Goal: Information Seeking & Learning: Learn about a topic

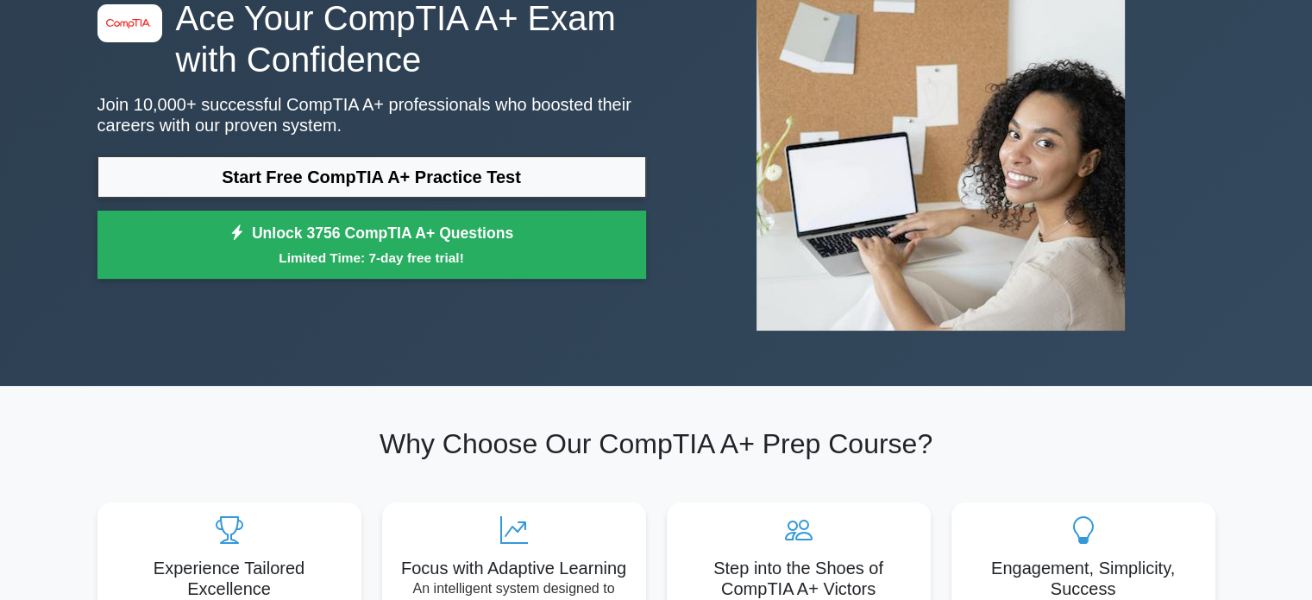
scroll to position [159, 0]
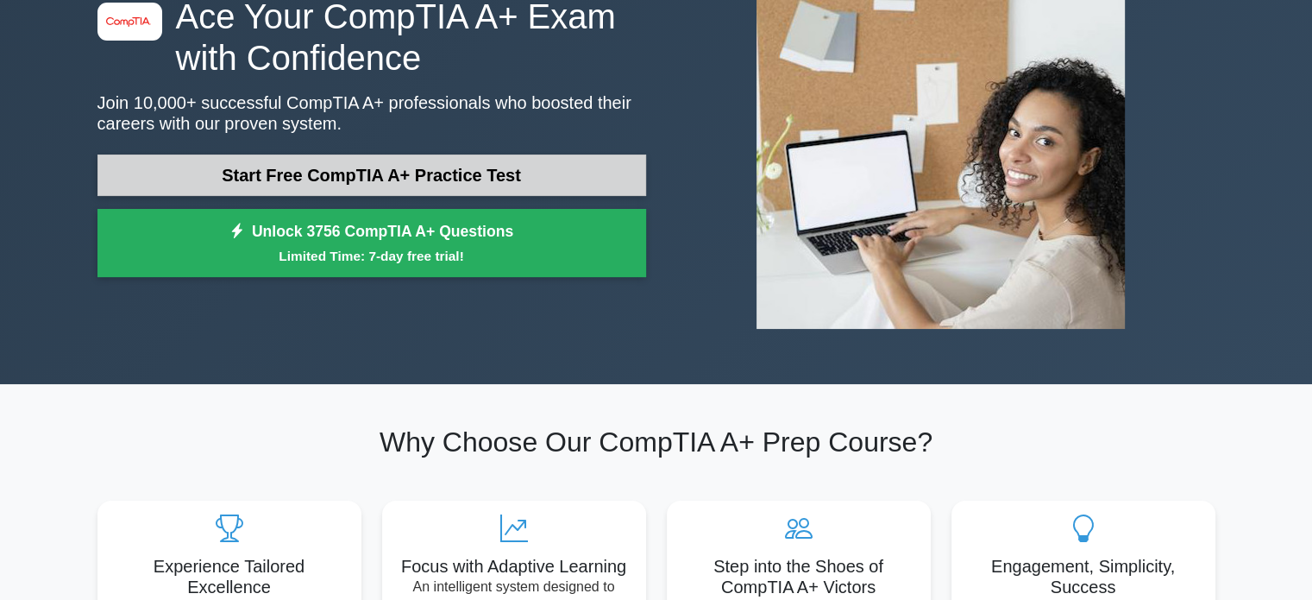
click at [423, 180] on link "Start Free CompTIA A+ Practice Test" at bounding box center [371, 174] width 549 height 41
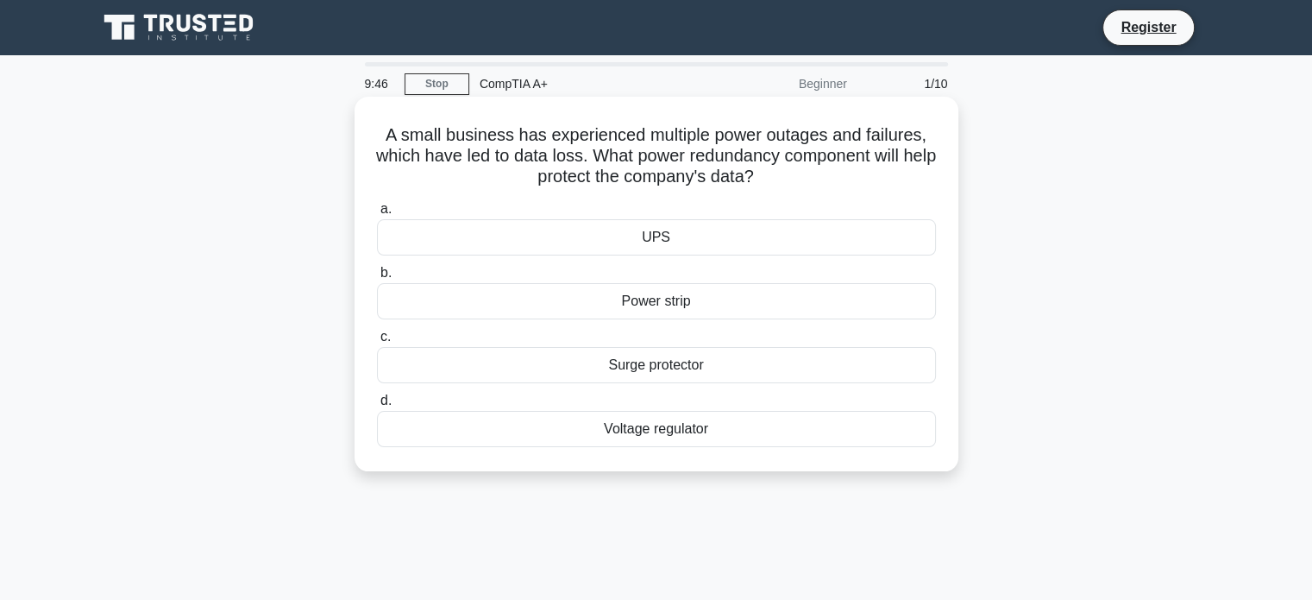
click at [739, 358] on div "Surge protector" at bounding box center [656, 365] width 559 height 36
click at [377, 343] on input "c. Surge protector" at bounding box center [377, 336] width 0 height 11
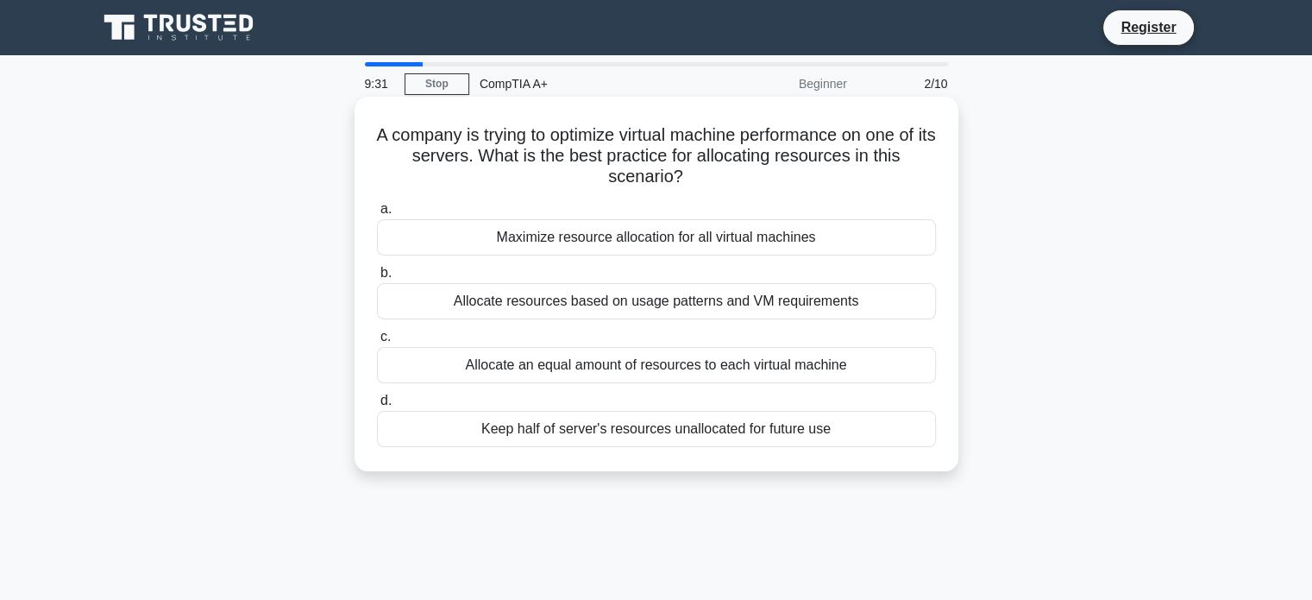
click at [742, 299] on div "Allocate resources based on usage patterns and VM requirements" at bounding box center [656, 301] width 559 height 36
click at [377, 279] on input "b. Allocate resources based on usage patterns and VM requirements" at bounding box center [377, 272] width 0 height 11
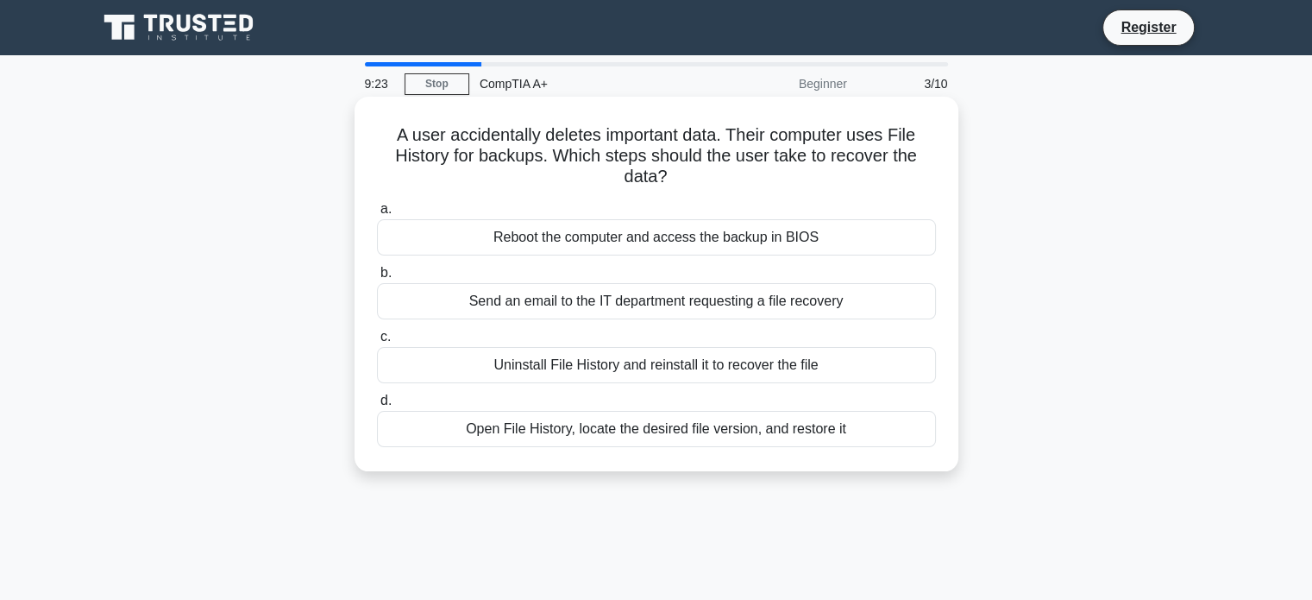
click at [732, 435] on div "Open File History, locate the desired file version, and restore it" at bounding box center [656, 429] width 559 height 36
click at [377, 406] on input "d. Open File History, locate the desired file version, and restore it" at bounding box center [377, 400] width 0 height 11
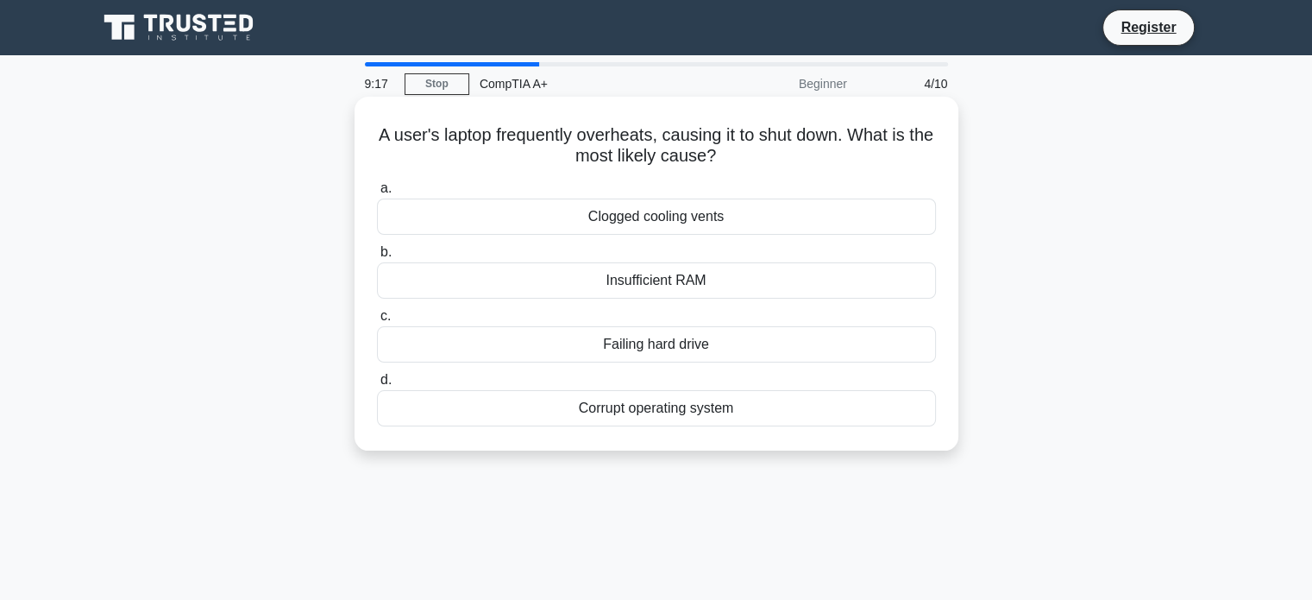
click at [749, 216] on div "Clogged cooling vents" at bounding box center [656, 216] width 559 height 36
click at [377, 194] on input "a. Clogged cooling vents" at bounding box center [377, 188] width 0 height 11
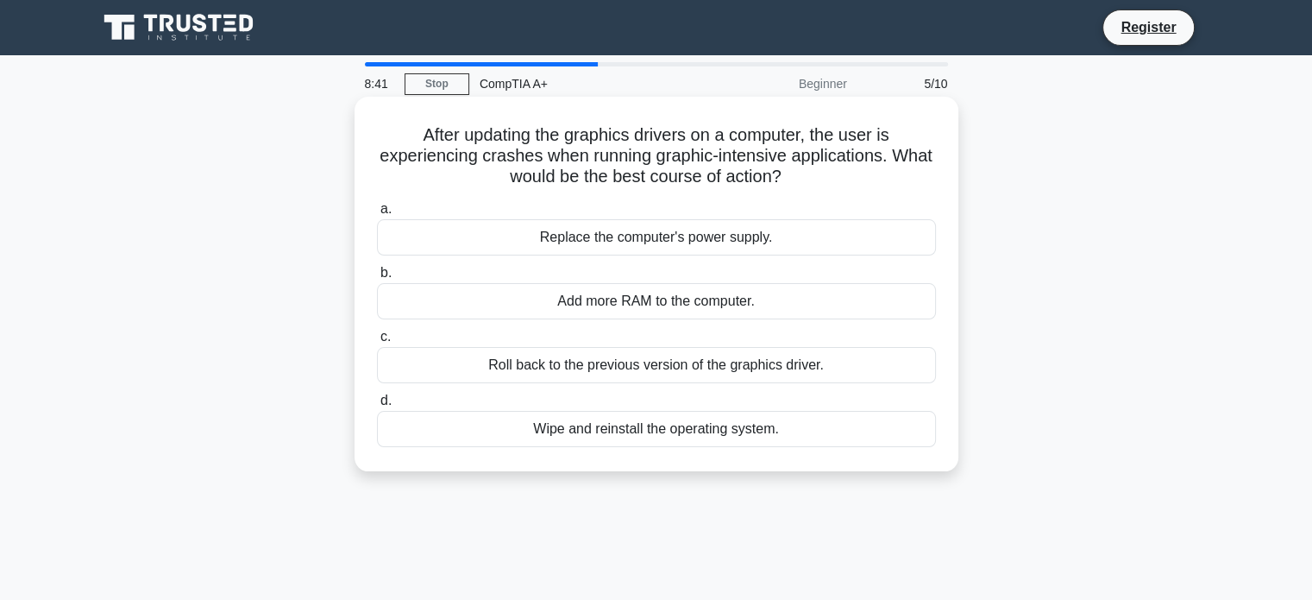
click at [736, 299] on div "Add more RAM to the computer." at bounding box center [656, 301] width 559 height 36
click at [377, 279] on input "b. Add more RAM to the computer." at bounding box center [377, 272] width 0 height 11
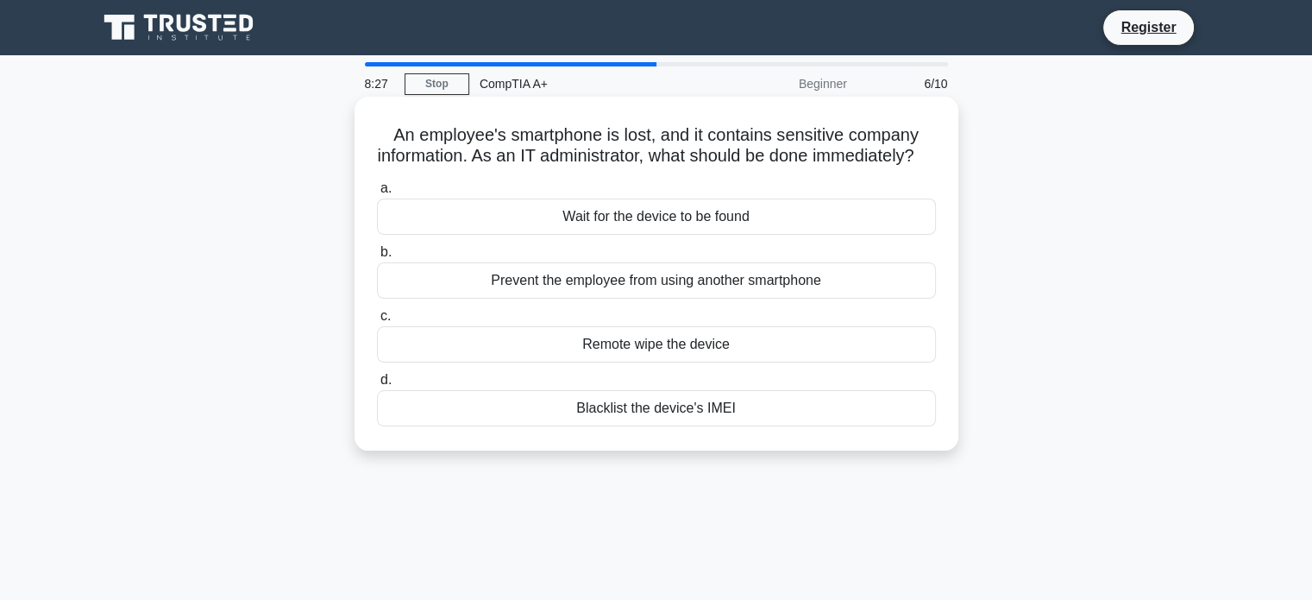
click at [652, 362] on div "Remote wipe the device" at bounding box center [656, 344] width 559 height 36
click at [377, 322] on input "c. Remote wipe the device" at bounding box center [377, 316] width 0 height 11
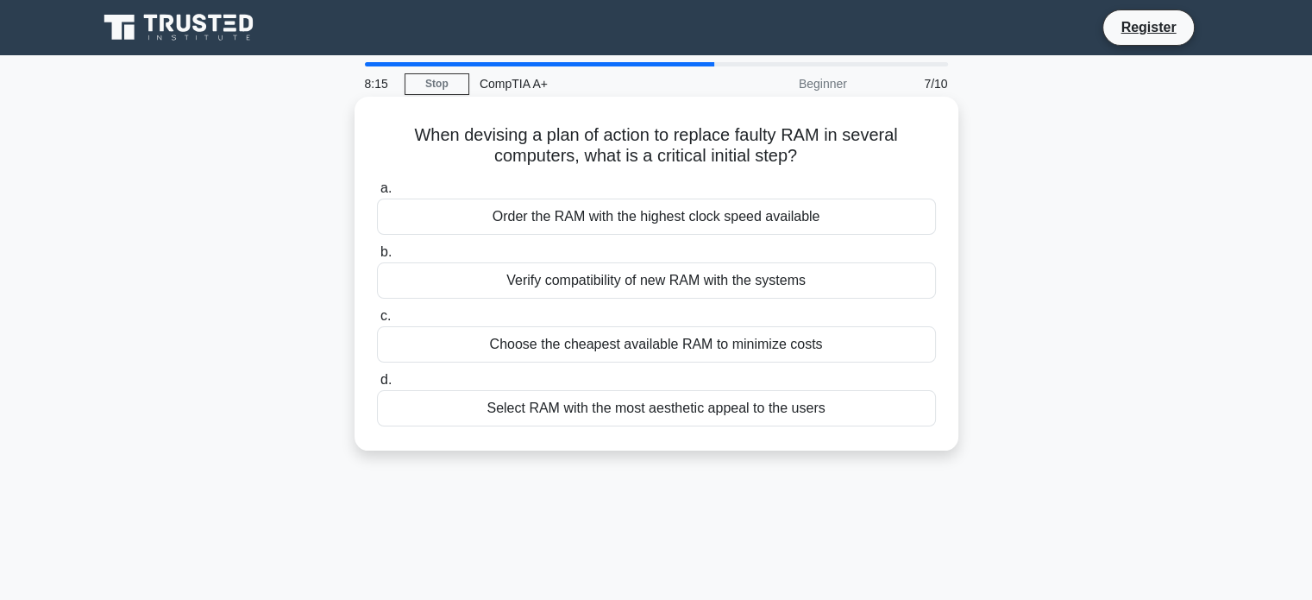
click at [642, 289] on div "Verify compatibility of new RAM with the systems" at bounding box center [656, 280] width 559 height 36
click at [377, 258] on input "b. Verify compatibility of new RAM with the systems" at bounding box center [377, 252] width 0 height 11
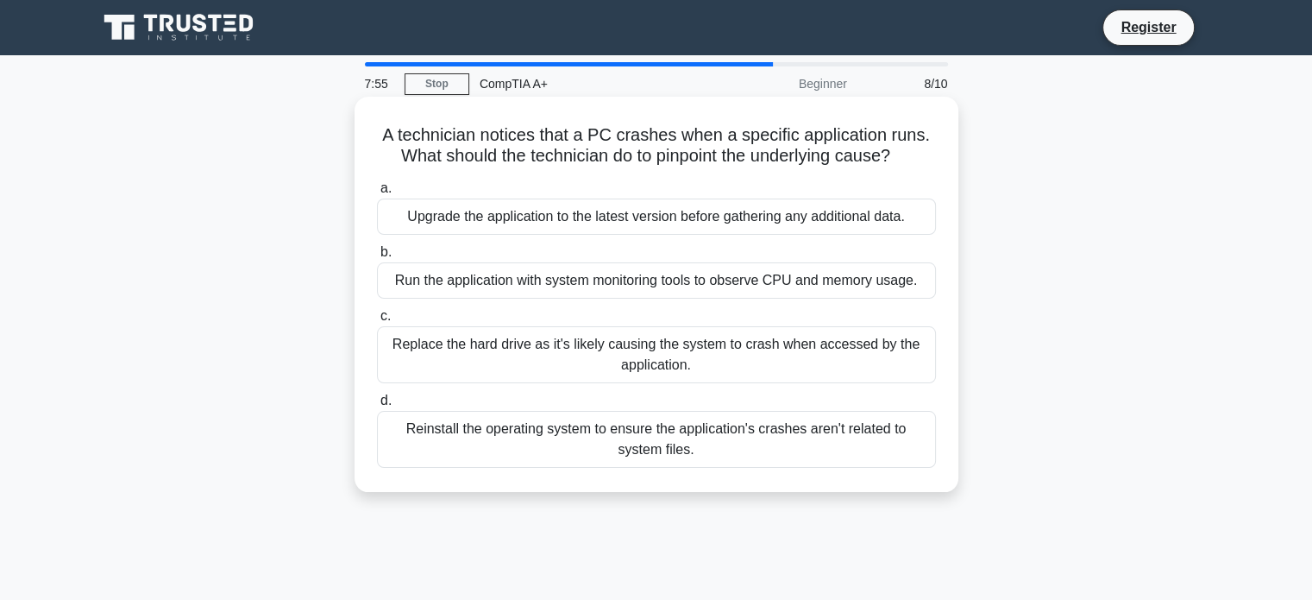
click at [645, 289] on div "Run the application with system monitoring tools to observe CPU and memory usag…" at bounding box center [656, 280] width 559 height 36
click at [377, 258] on input "b. Run the application with system monitoring tools to observe CPU and memory u…" at bounding box center [377, 252] width 0 height 11
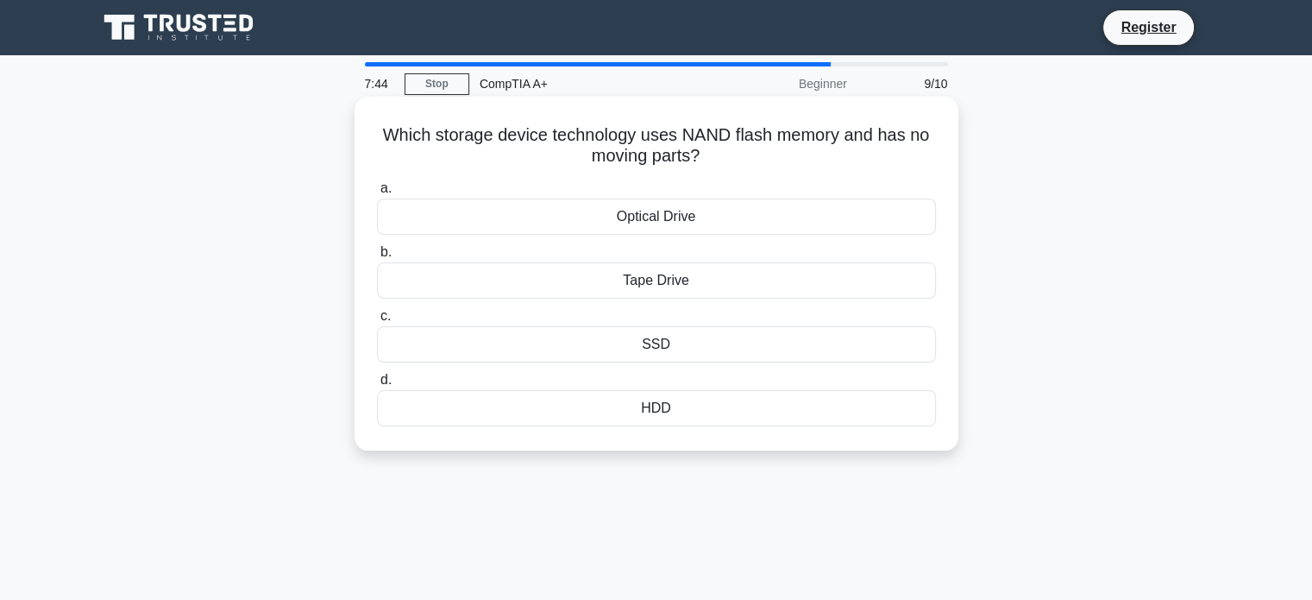
click at [739, 343] on div "SSD" at bounding box center [656, 344] width 559 height 36
click at [377, 322] on input "c. SSD" at bounding box center [377, 316] width 0 height 11
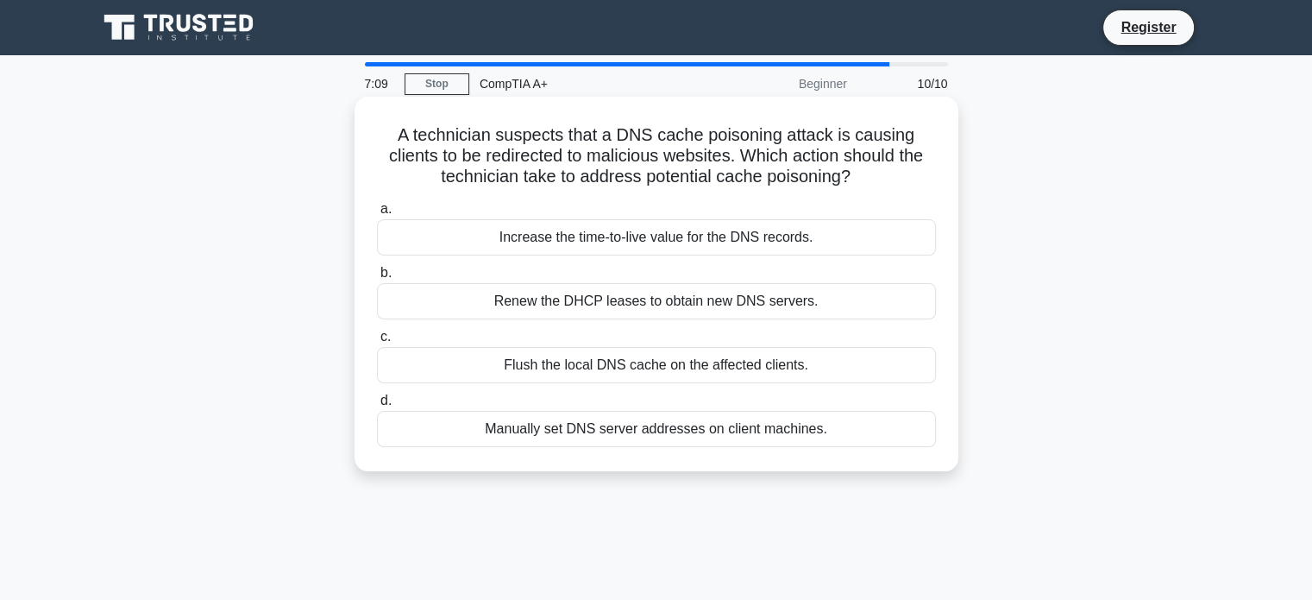
click at [690, 375] on div "Flush the local DNS cache on the affected clients." at bounding box center [656, 365] width 559 height 36
click at [377, 343] on input "c. Flush the local DNS cache on the affected clients." at bounding box center [377, 336] width 0 height 11
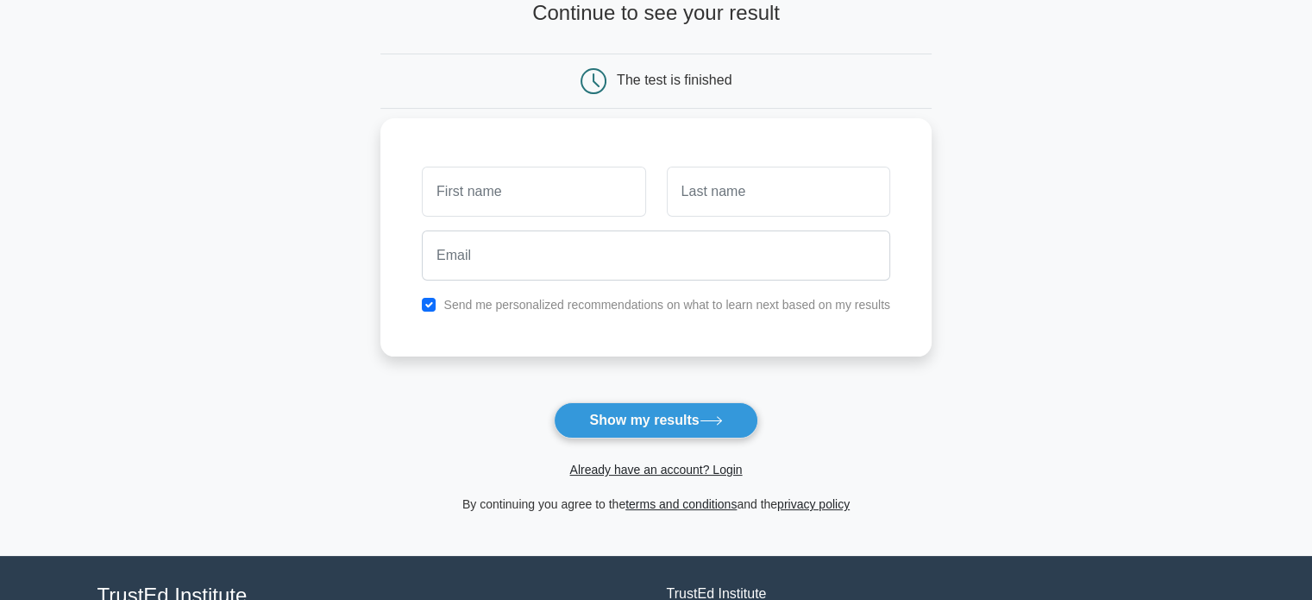
scroll to position [157, 0]
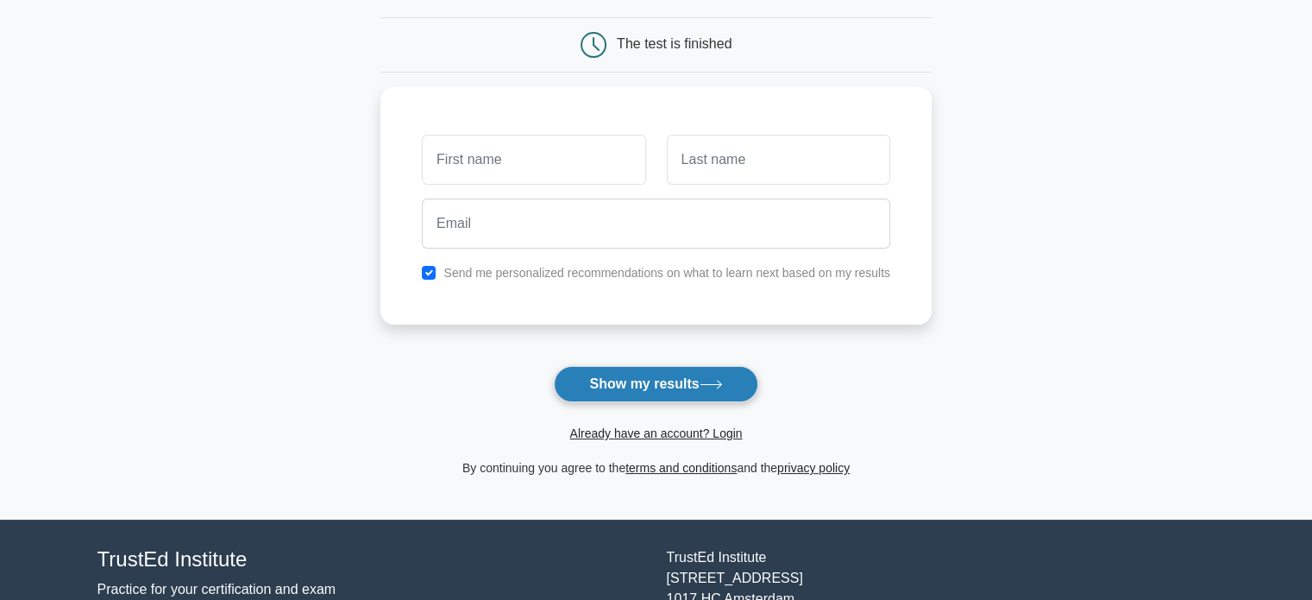
click at [663, 391] on button "Show my results" at bounding box center [656, 384] width 204 height 36
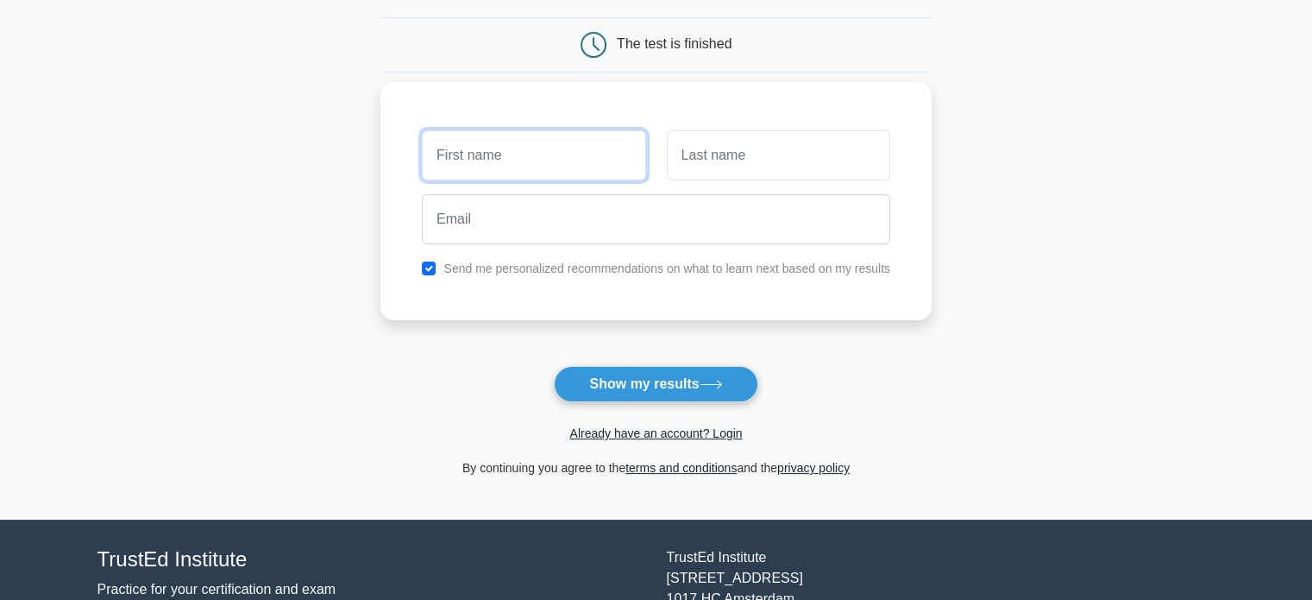
scroll to position [58, 0]
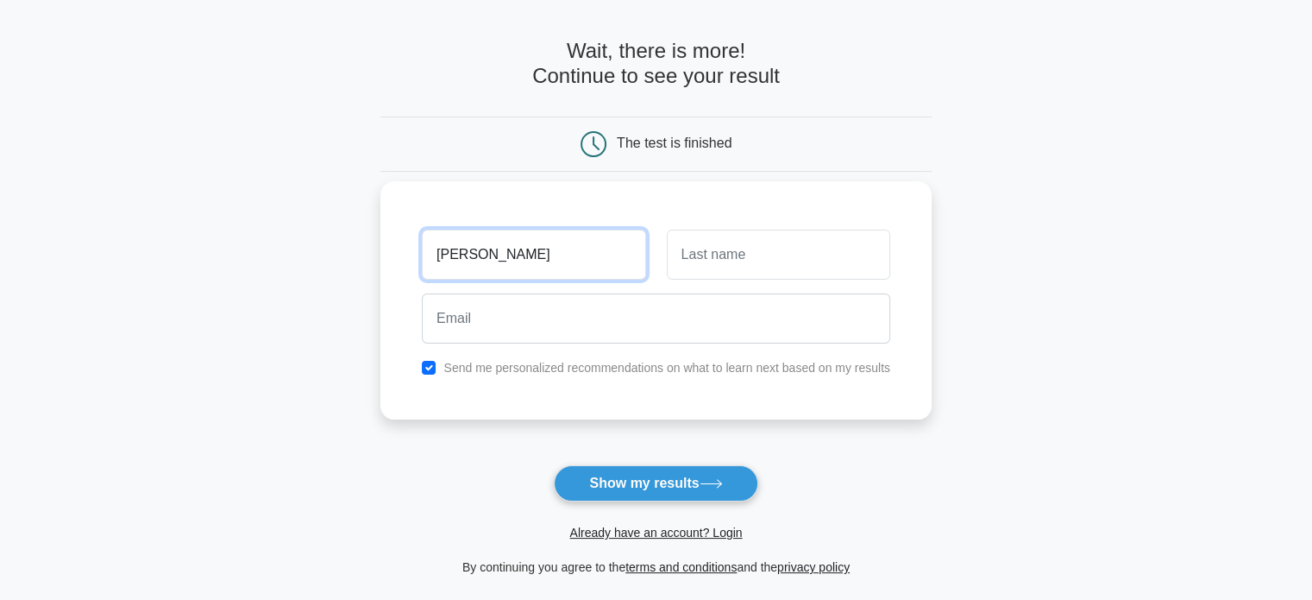
type input "Robert"
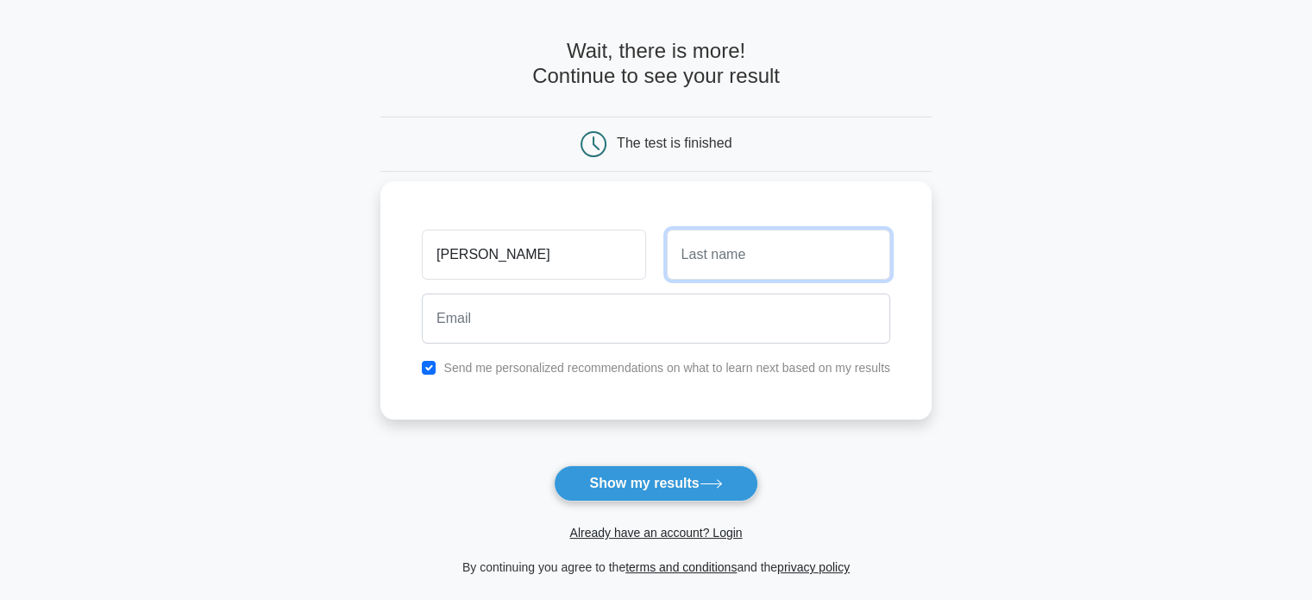
click at [710, 236] on input "text" at bounding box center [778, 254] width 223 height 50
type input "Padilla"
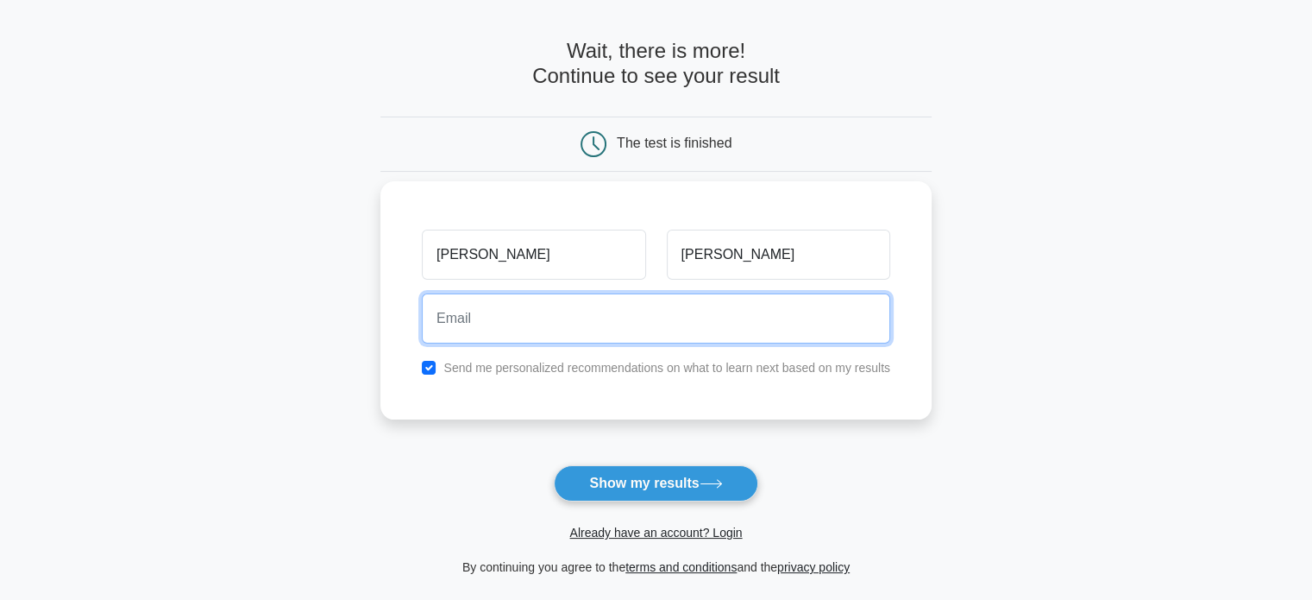
click at [689, 316] on input "email" at bounding box center [656, 318] width 468 height 50
type input "demcos19@gmail.com"
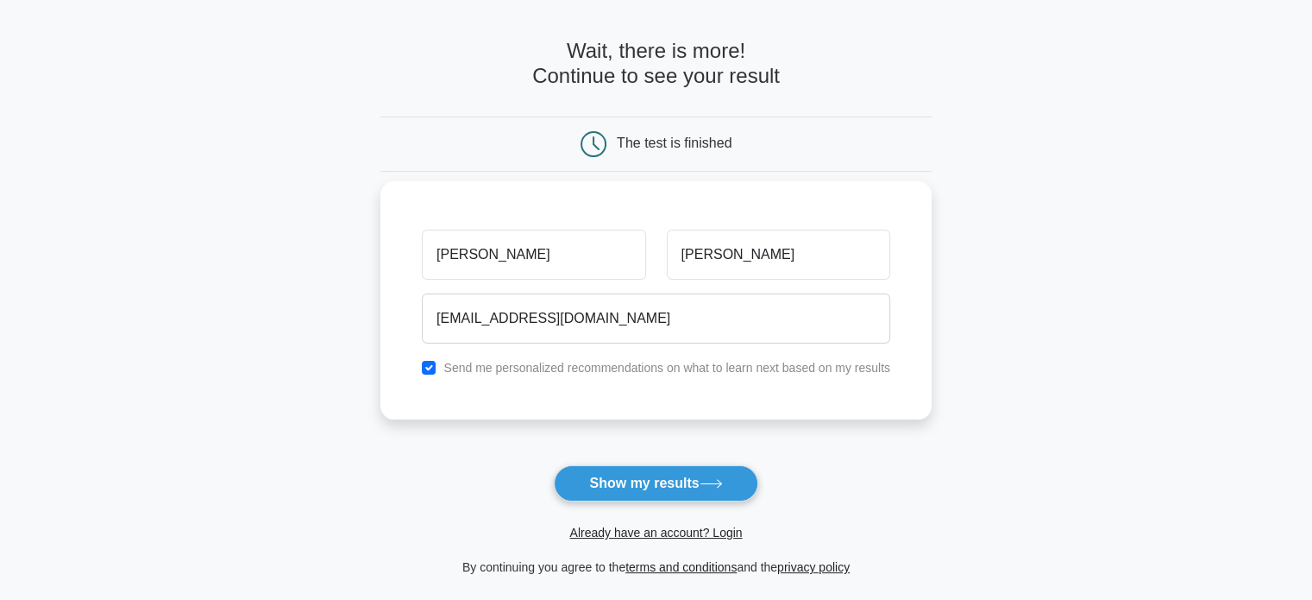
click at [638, 361] on label "Send me personalized recommendations on what to learn next based on my results" at bounding box center [666, 368] width 447 height 14
click at [505, 374] on label "Send me personalized recommendations on what to learn next based on my results" at bounding box center [666, 368] width 447 height 14
click at [450, 367] on label "Send me personalized recommendations on what to learn next based on my results" at bounding box center [666, 368] width 447 height 14
click at [421, 363] on div "Send me personalized recommendations on what to learn next based on my results" at bounding box center [656, 367] width 489 height 21
click at [433, 372] on input "checkbox" at bounding box center [429, 368] width 14 height 14
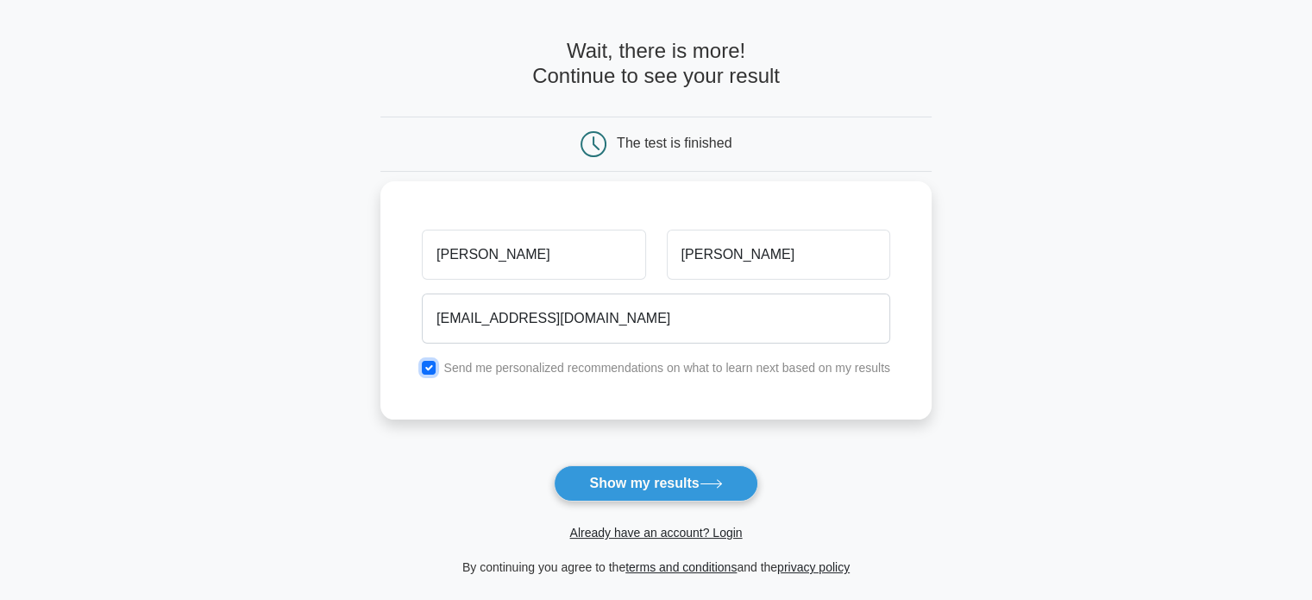
checkbox input "false"
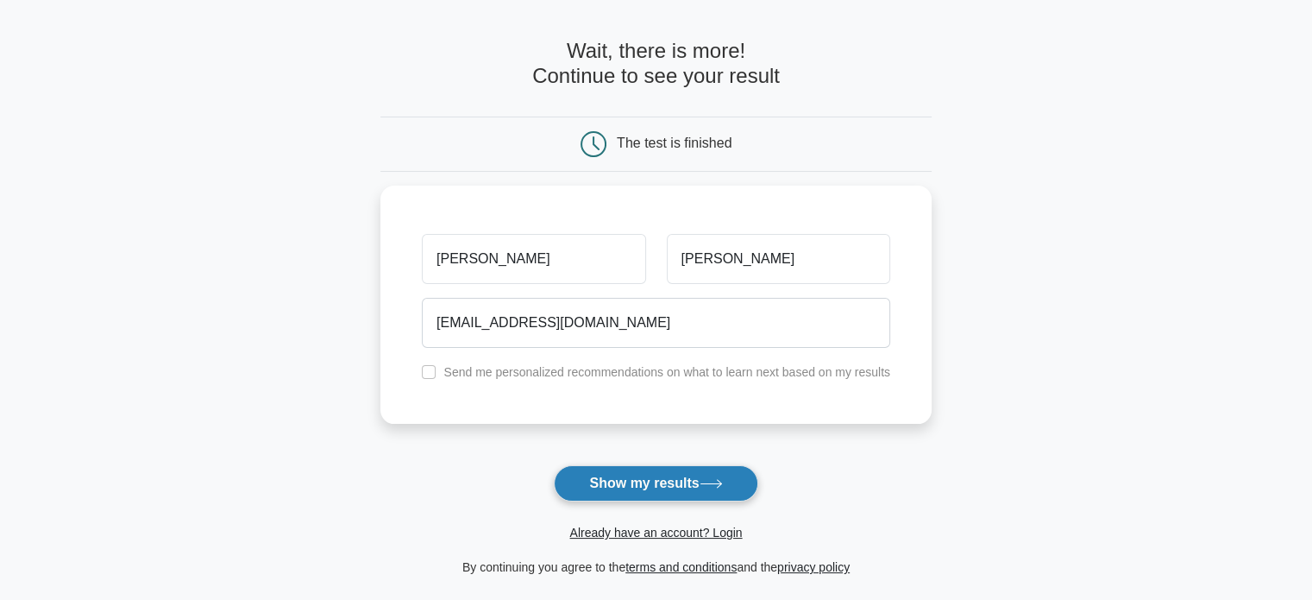
click at [587, 487] on button "Show my results" at bounding box center [656, 483] width 204 height 36
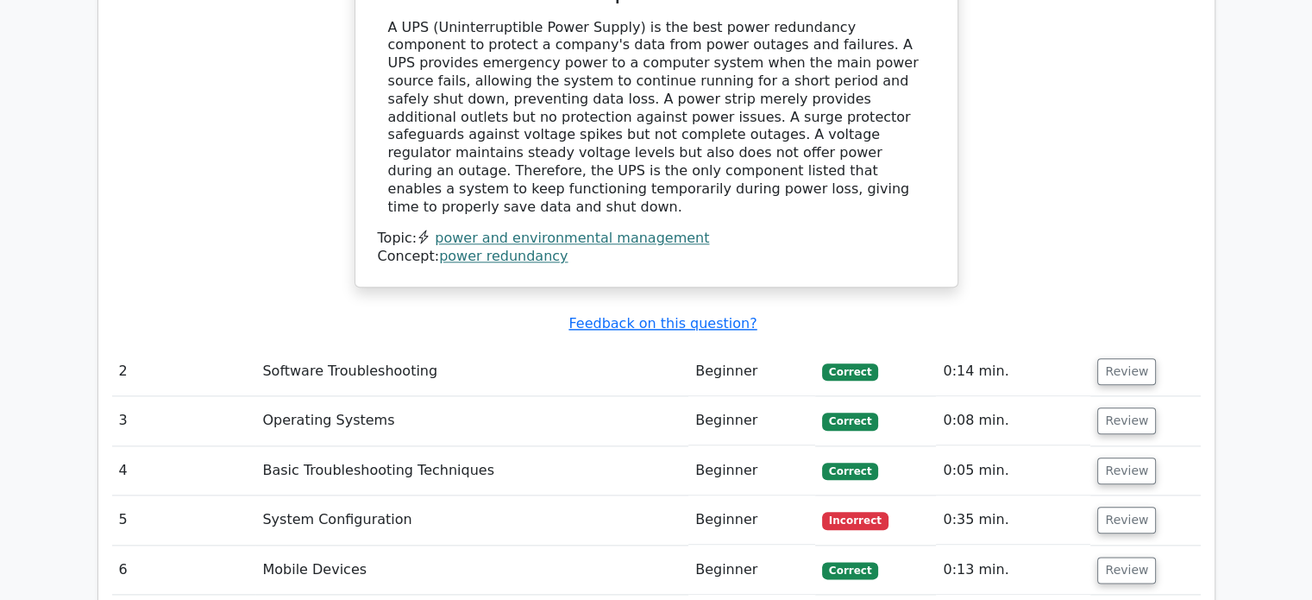
scroll to position [1924, 0]
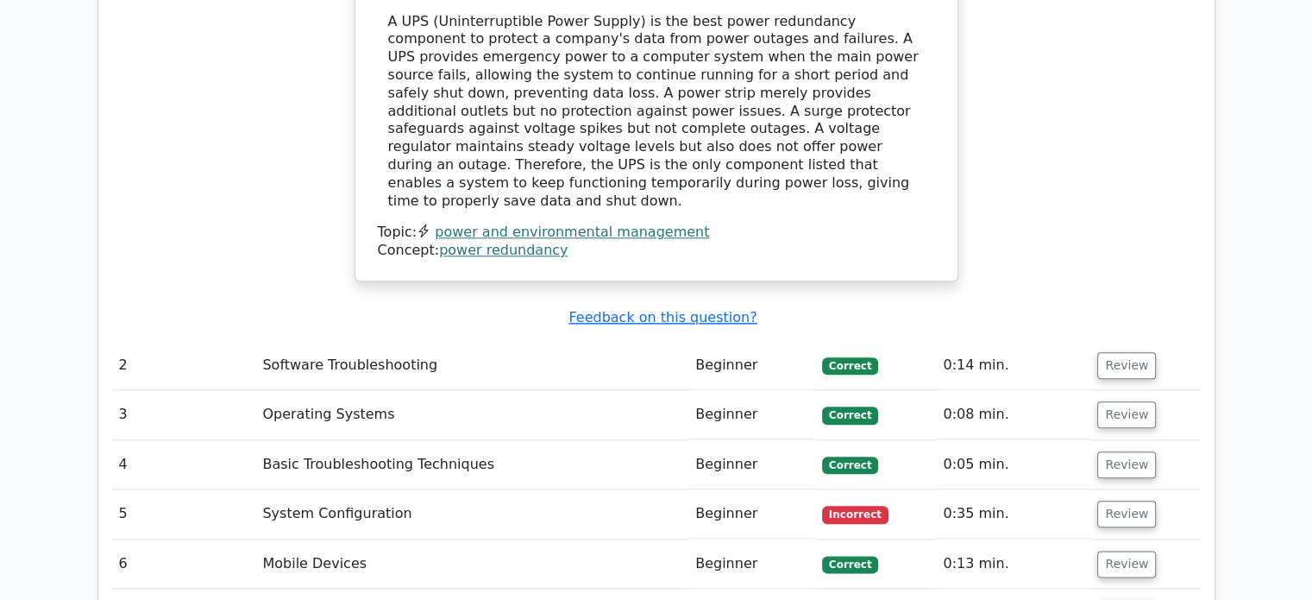
click at [385, 489] on td "System Configuration" at bounding box center [471, 513] width 433 height 49
click at [1102, 500] on button "Review" at bounding box center [1126, 513] width 59 height 27
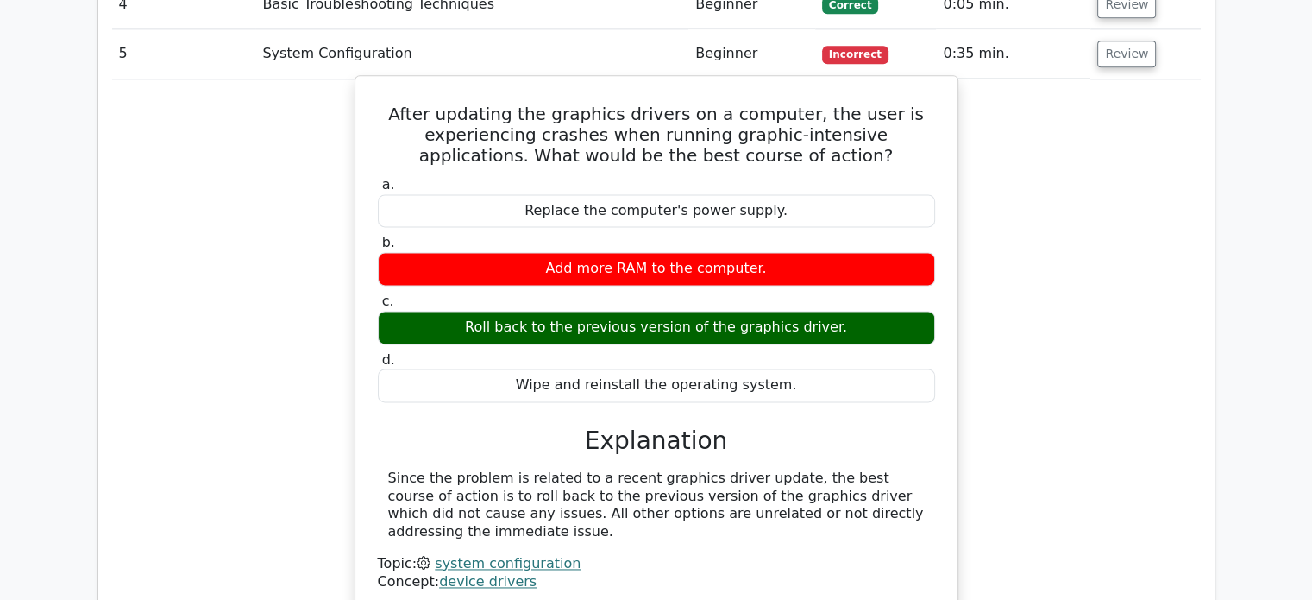
scroll to position [2385, 0]
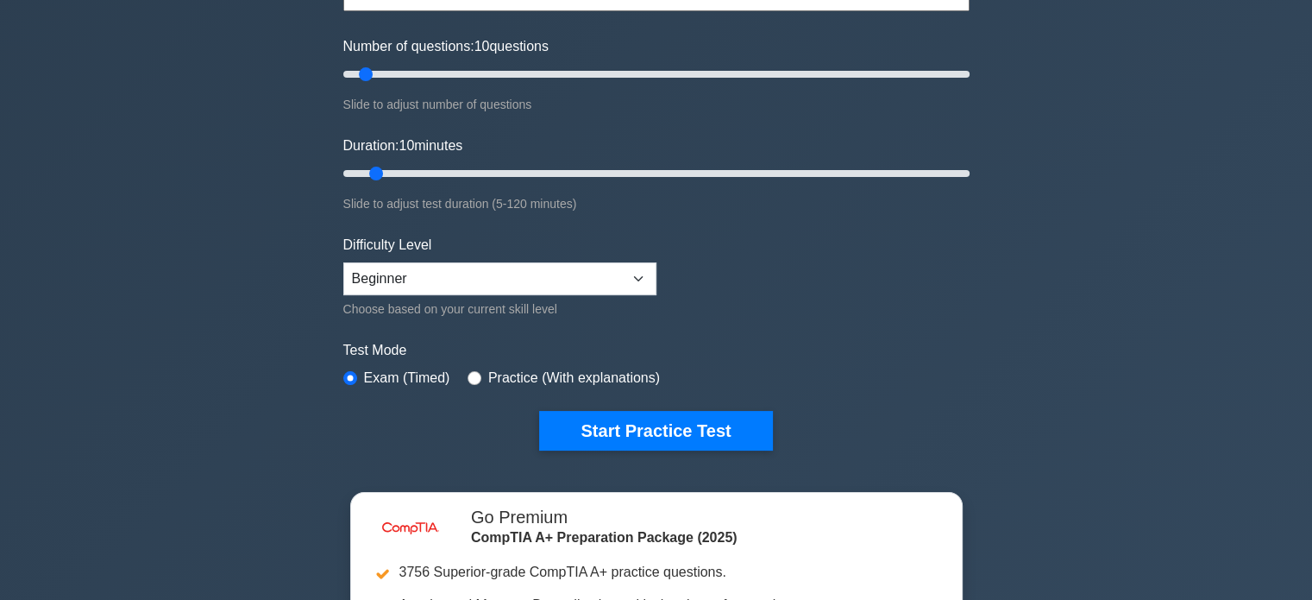
scroll to position [206, 0]
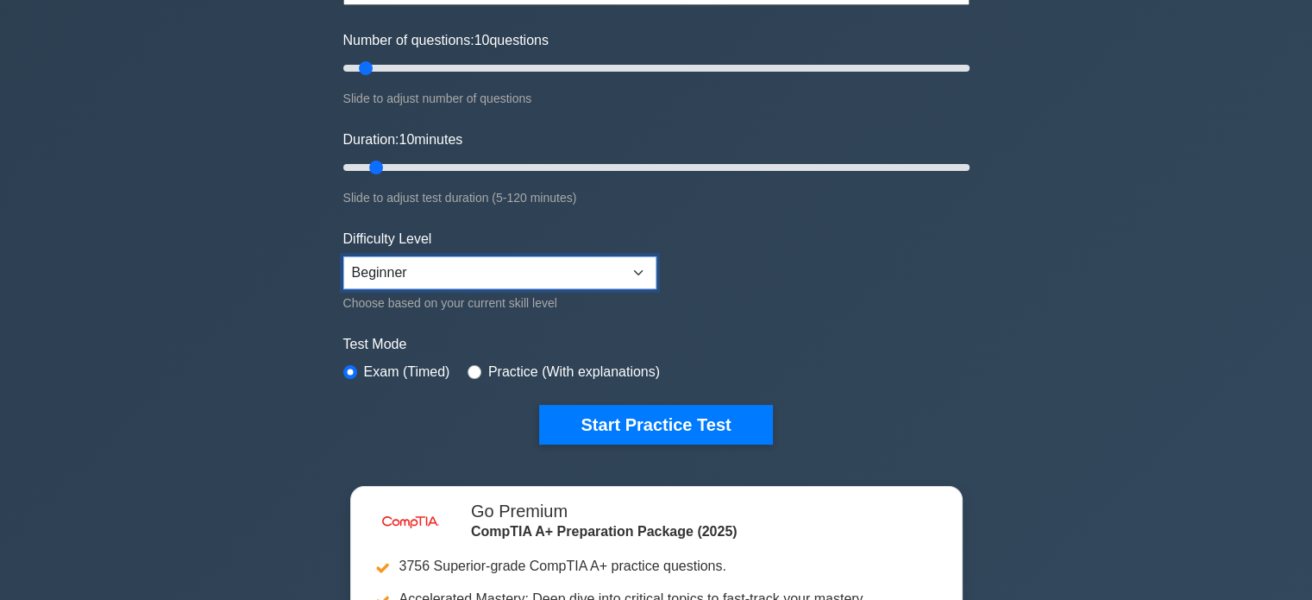
click at [417, 272] on select "Beginner Intermediate Expert" at bounding box center [499, 272] width 313 height 33
select select "intermediate"
click at [343, 256] on select "Beginner Intermediate Expert" at bounding box center [499, 272] width 313 height 33
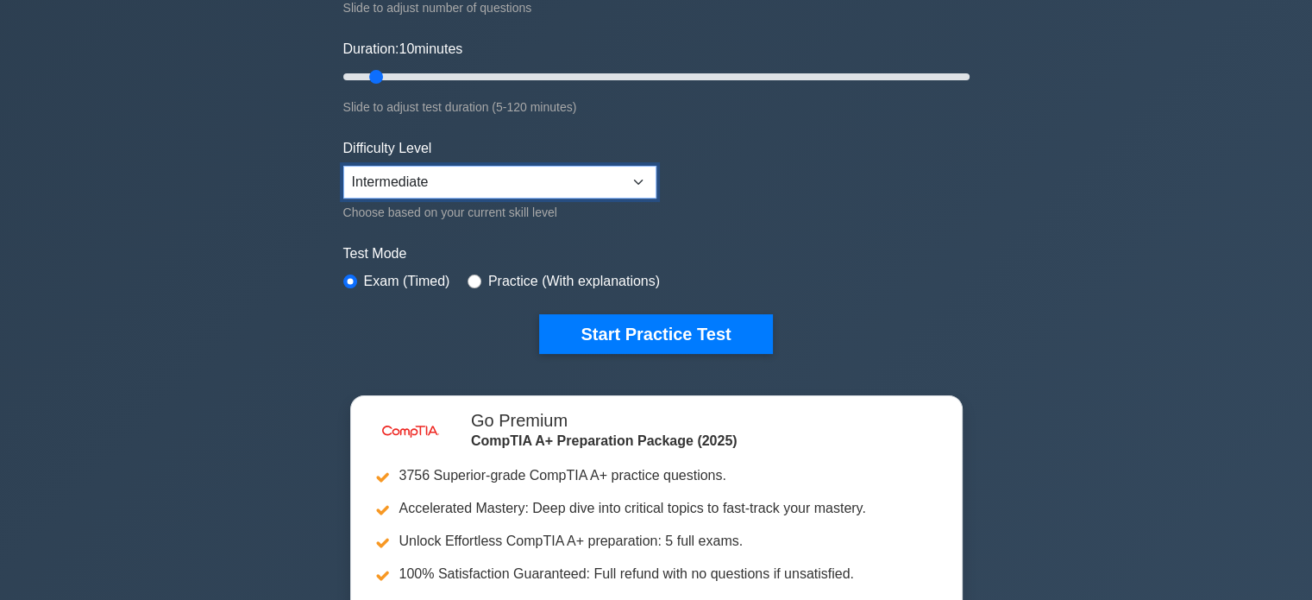
scroll to position [297, 0]
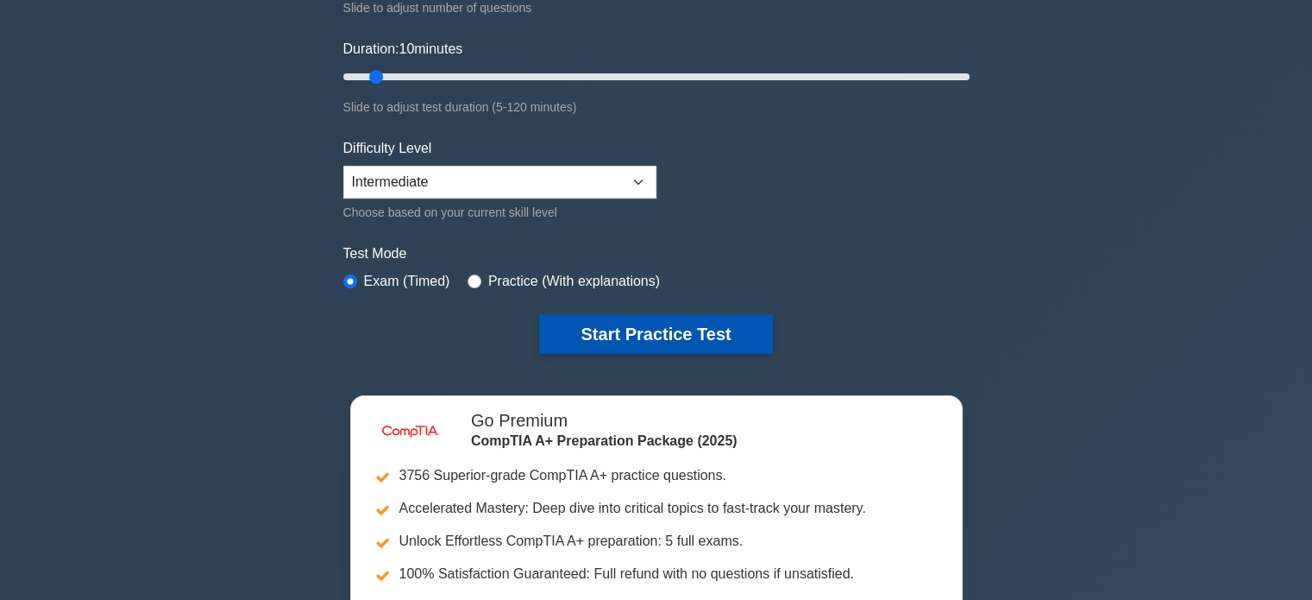
click at [569, 330] on button "Start Practice Test" at bounding box center [655, 334] width 233 height 40
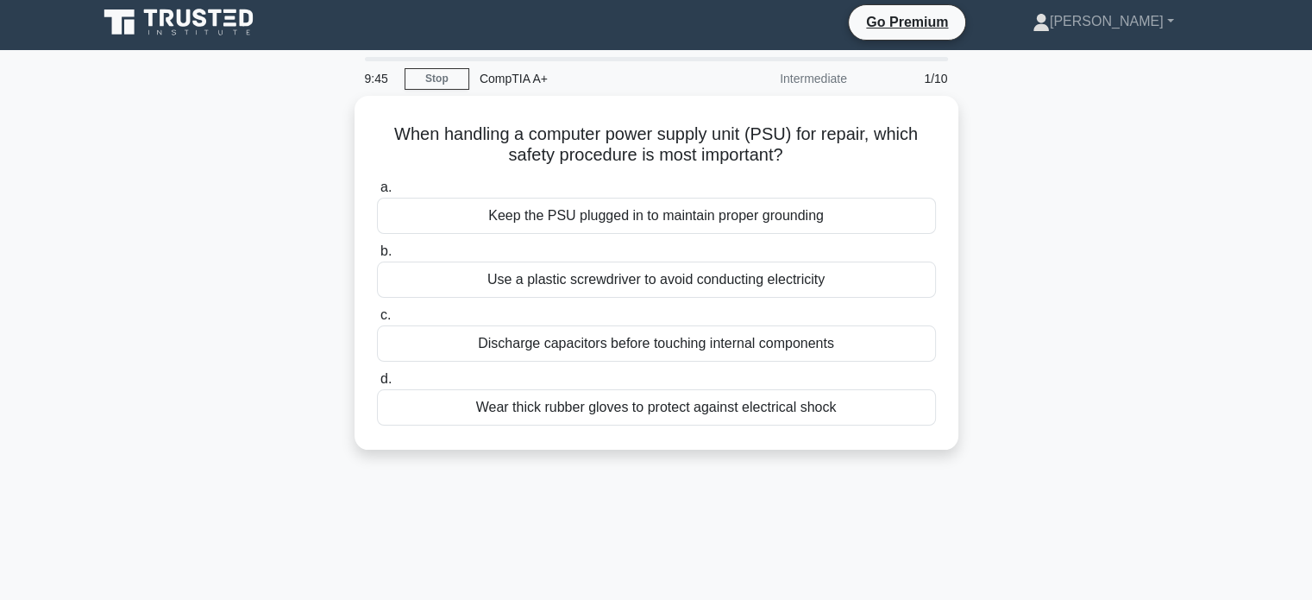
scroll to position [6, 0]
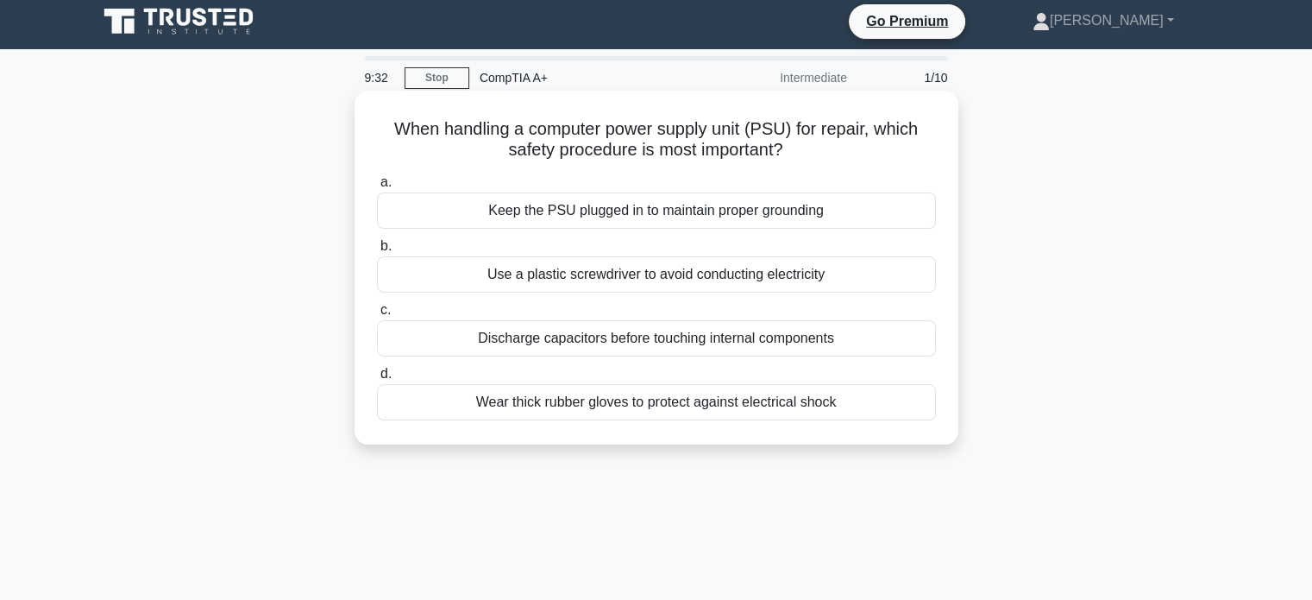
click at [614, 403] on div "Wear thick rubber gloves to protect against electrical shock" at bounding box center [656, 402] width 559 height 36
click at [377, 380] on input "d. Wear thick rubber gloves to protect against electrical shock" at bounding box center [377, 373] width 0 height 11
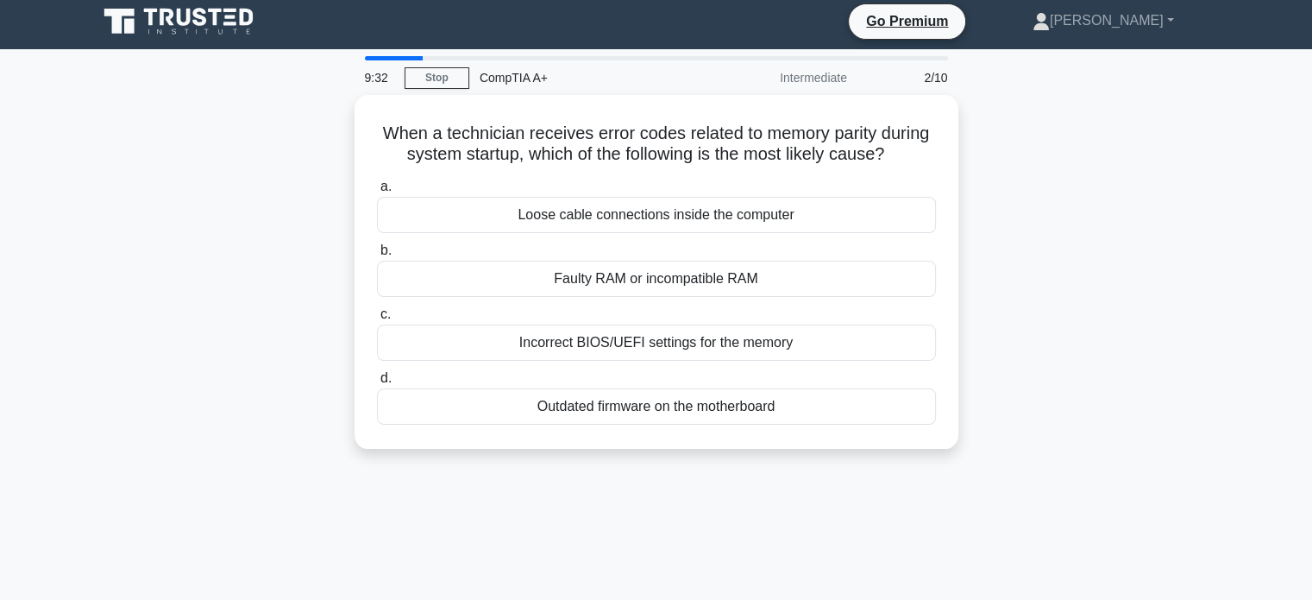
scroll to position [0, 0]
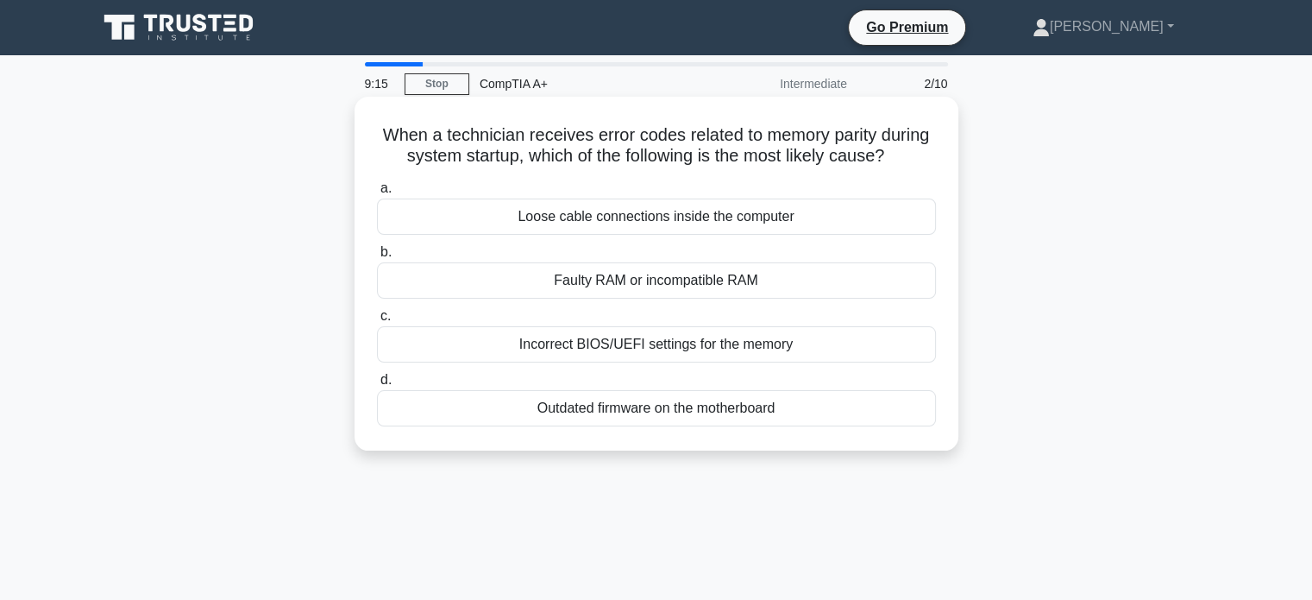
click at [725, 348] on div "Incorrect BIOS/UEFI settings for the memory" at bounding box center [656, 344] width 559 height 36
click at [377, 322] on input "c. Incorrect BIOS/UEFI settings for the memory" at bounding box center [377, 316] width 0 height 11
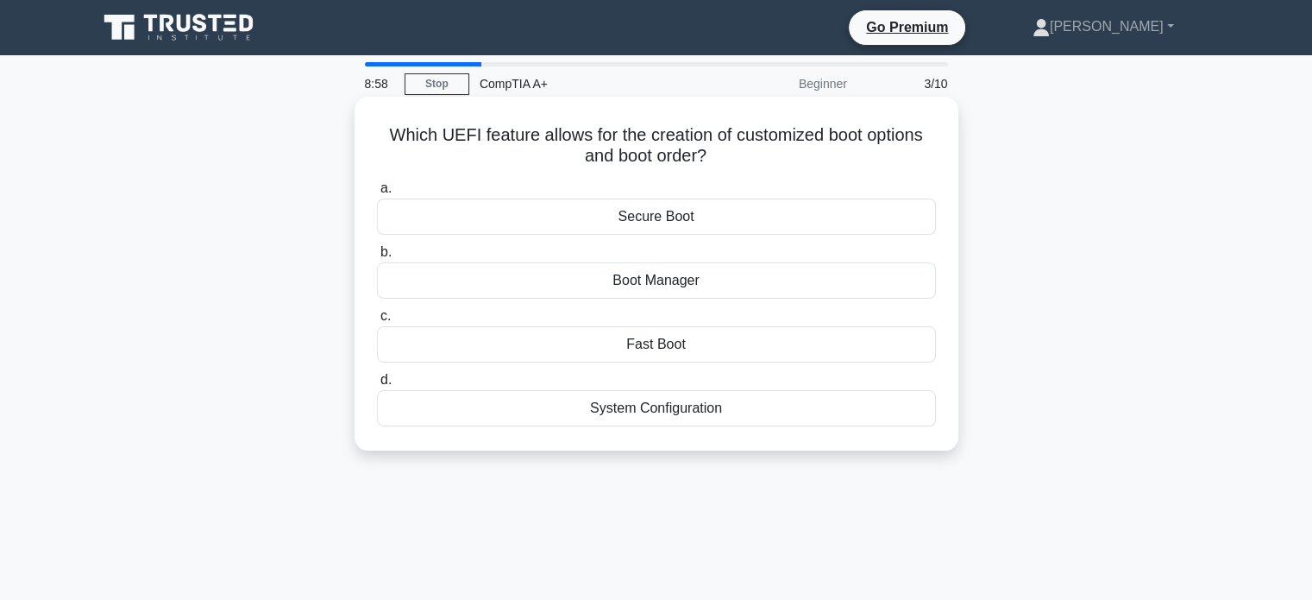
click at [757, 295] on div "Boot Manager" at bounding box center [656, 280] width 559 height 36
click at [377, 258] on input "b. Boot Manager" at bounding box center [377, 252] width 0 height 11
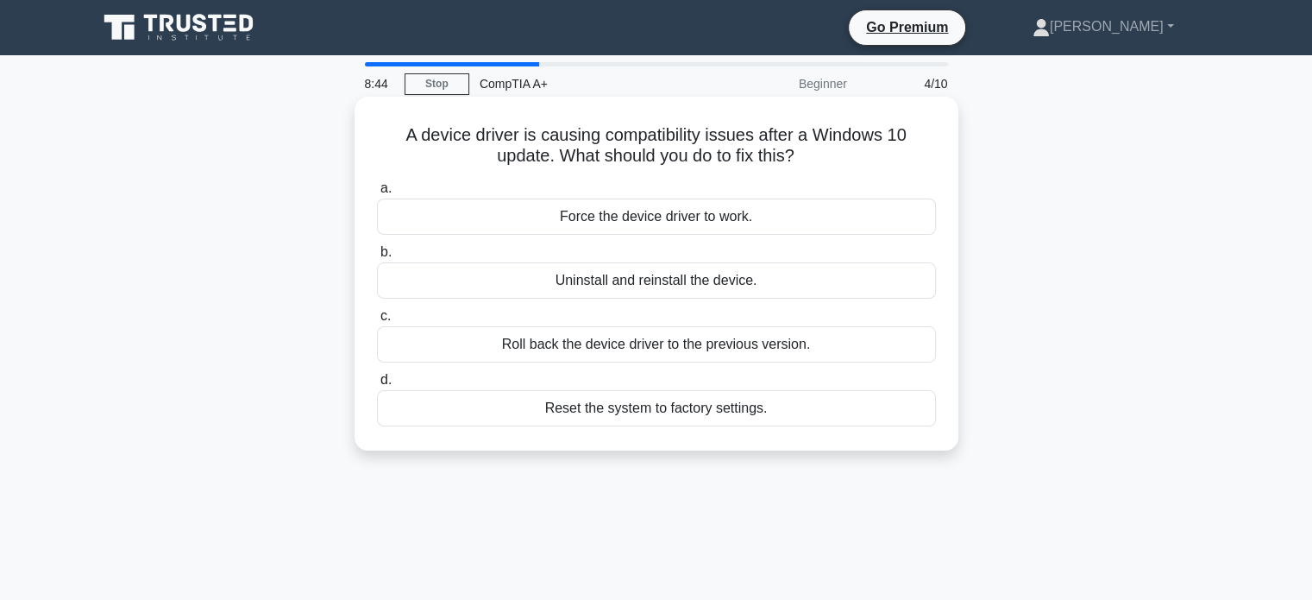
click at [693, 351] on div "Roll back the device driver to the previous version." at bounding box center [656, 344] width 559 height 36
click at [377, 322] on input "c. Roll back the device driver to the previous version." at bounding box center [377, 316] width 0 height 11
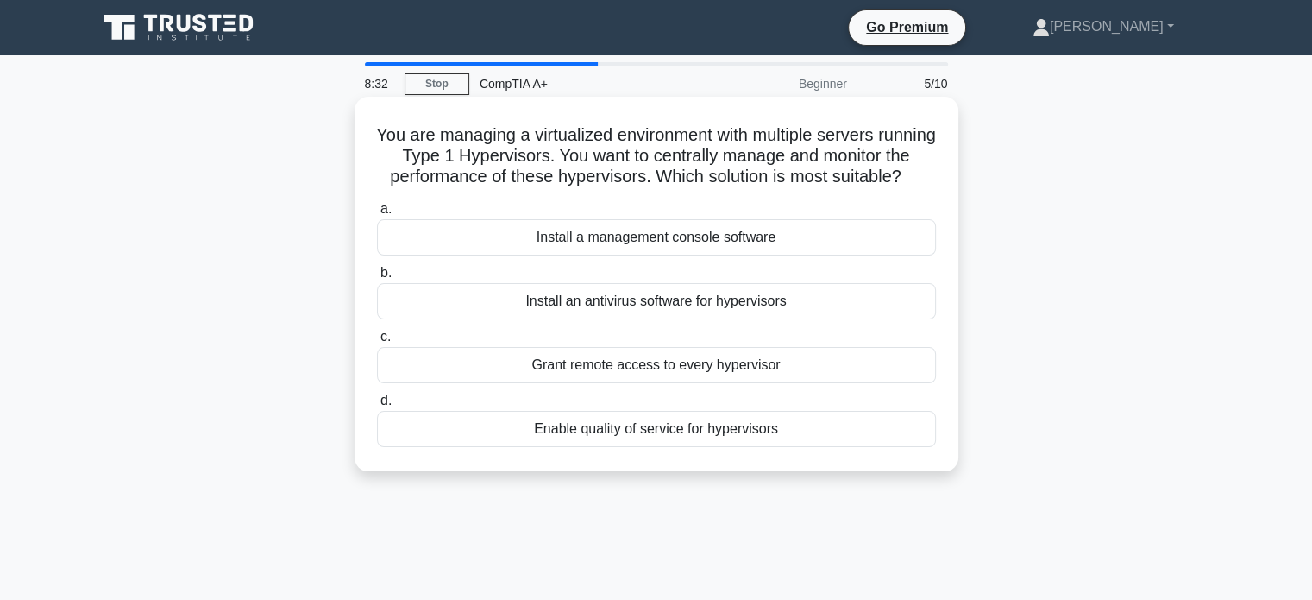
click at [694, 255] on div "Install a management console software" at bounding box center [656, 237] width 559 height 36
click at [377, 215] on input "a. Install a management console software" at bounding box center [377, 209] width 0 height 11
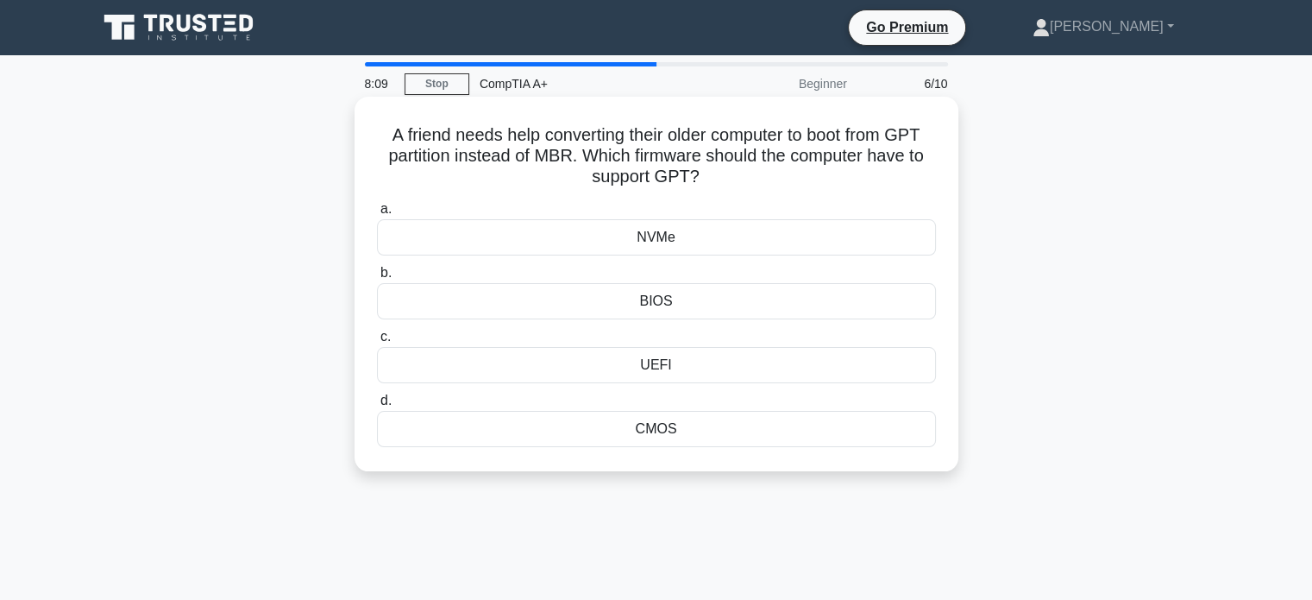
click at [647, 304] on div "BIOS" at bounding box center [656, 301] width 559 height 36
click at [377, 279] on input "b. BIOS" at bounding box center [377, 272] width 0 height 11
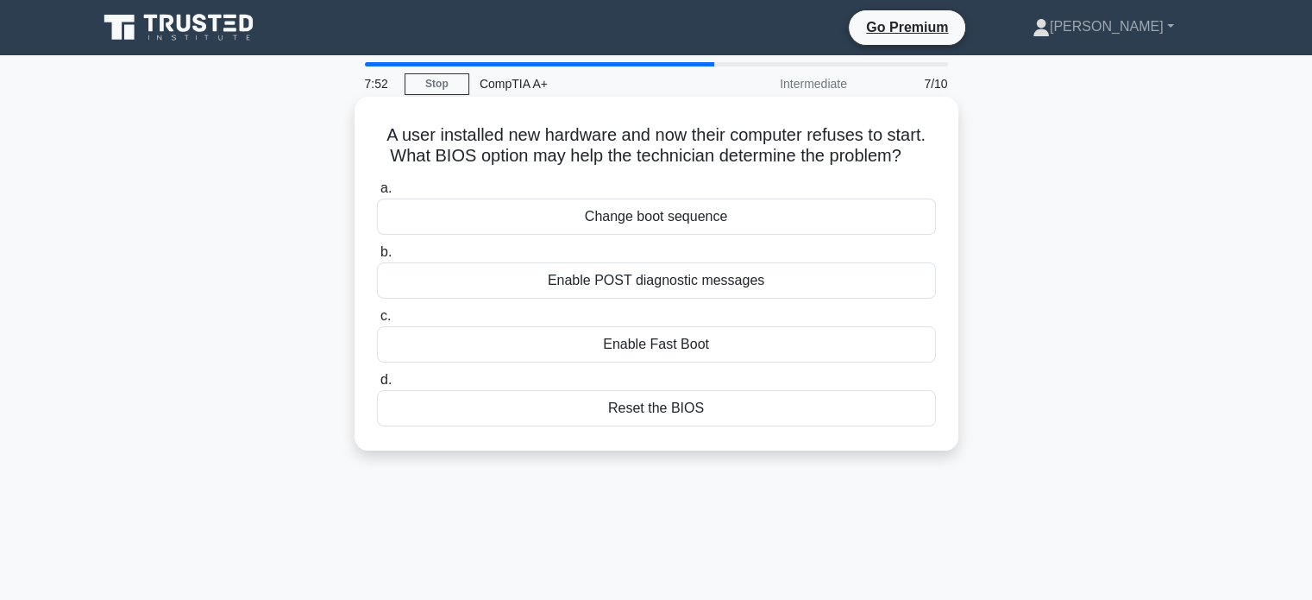
click at [637, 291] on div "Enable POST diagnostic messages" at bounding box center [656, 280] width 559 height 36
click at [377, 258] on input "b. Enable POST diagnostic messages" at bounding box center [377, 252] width 0 height 11
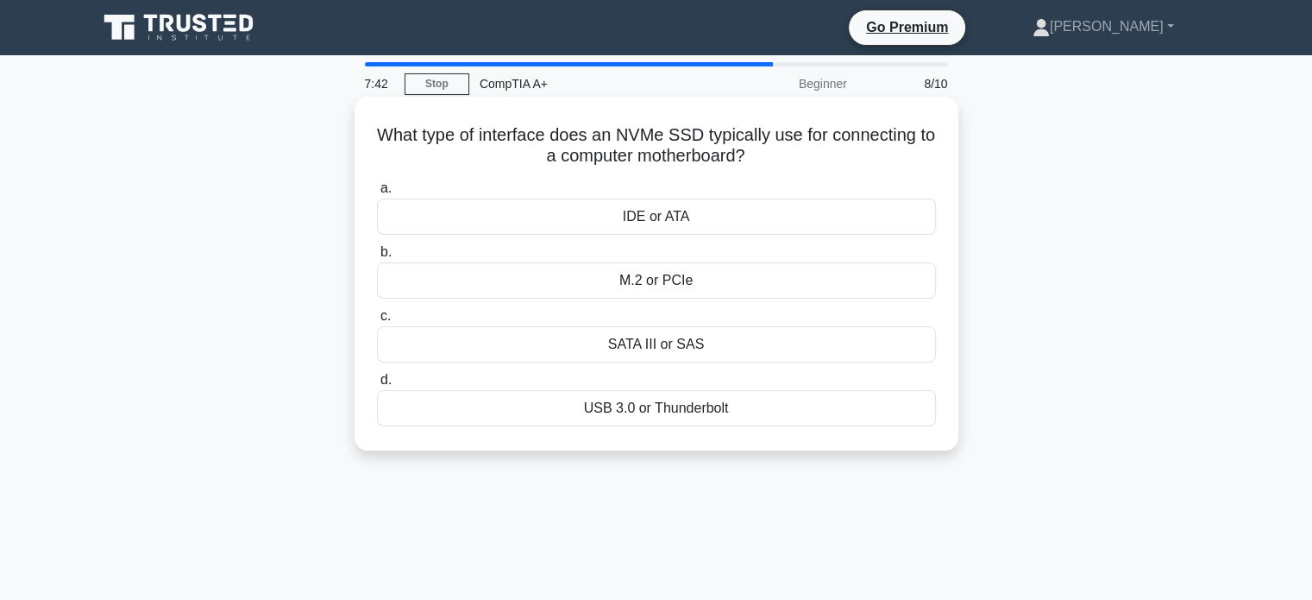
click at [640, 286] on div "M.2 or PCIe" at bounding box center [656, 280] width 559 height 36
click at [377, 258] on input "b. M.2 or PCIe" at bounding box center [377, 252] width 0 height 11
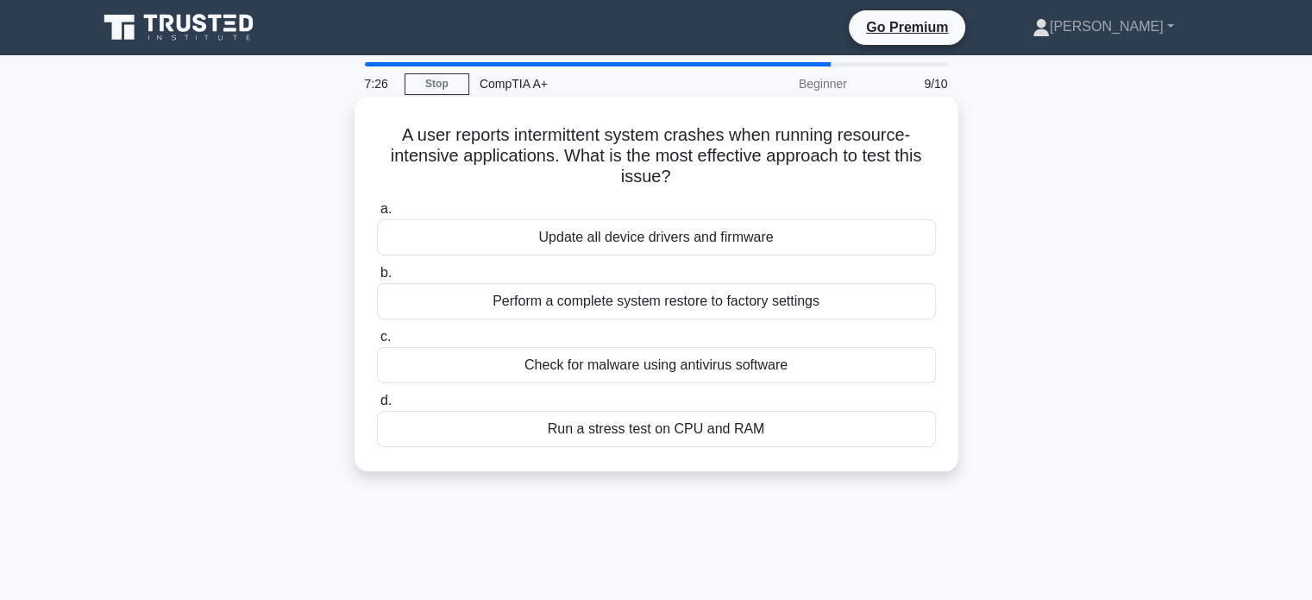
click at [682, 438] on div "Run a stress test on CPU and RAM" at bounding box center [656, 429] width 559 height 36
click at [377, 406] on input "d. Run a stress test on CPU and RAM" at bounding box center [377, 400] width 0 height 11
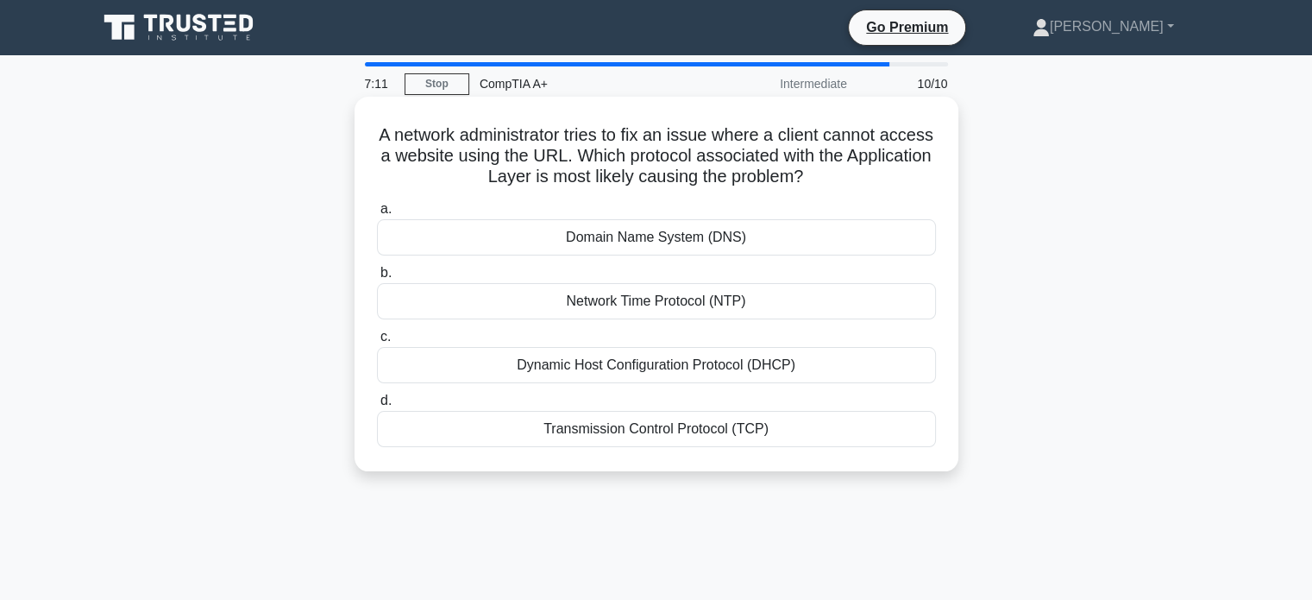
click at [709, 242] on div "Domain Name System (DNS)" at bounding box center [656, 237] width 559 height 36
click at [377, 215] on input "a. Domain Name System (DNS)" at bounding box center [377, 209] width 0 height 11
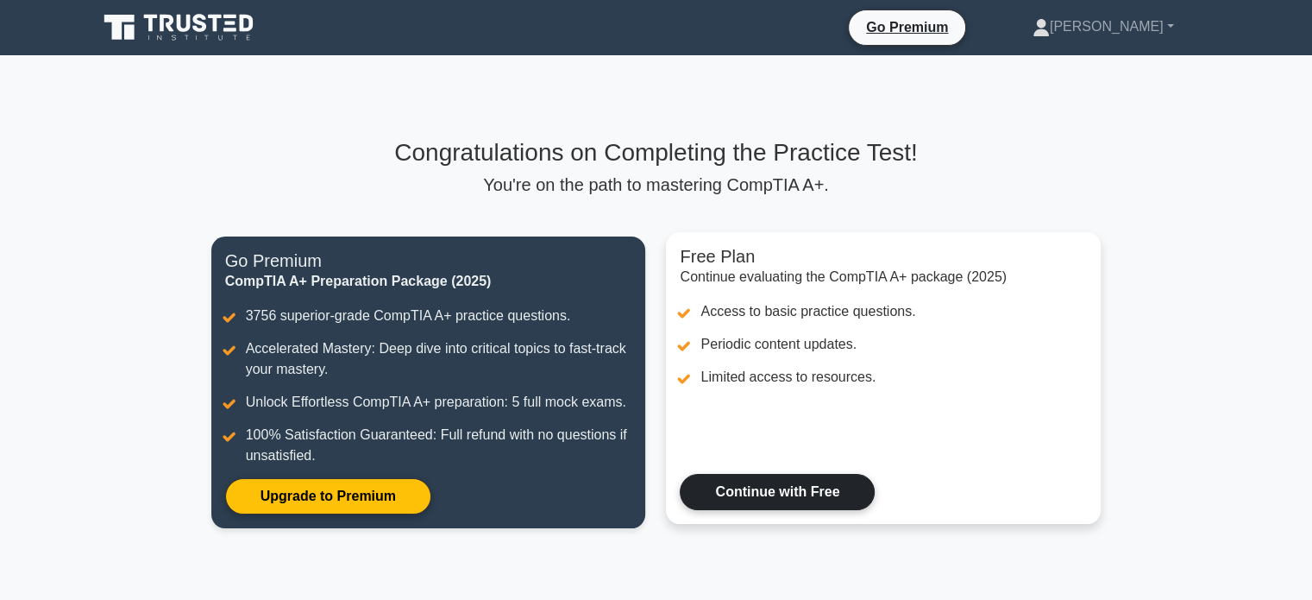
scroll to position [222, 0]
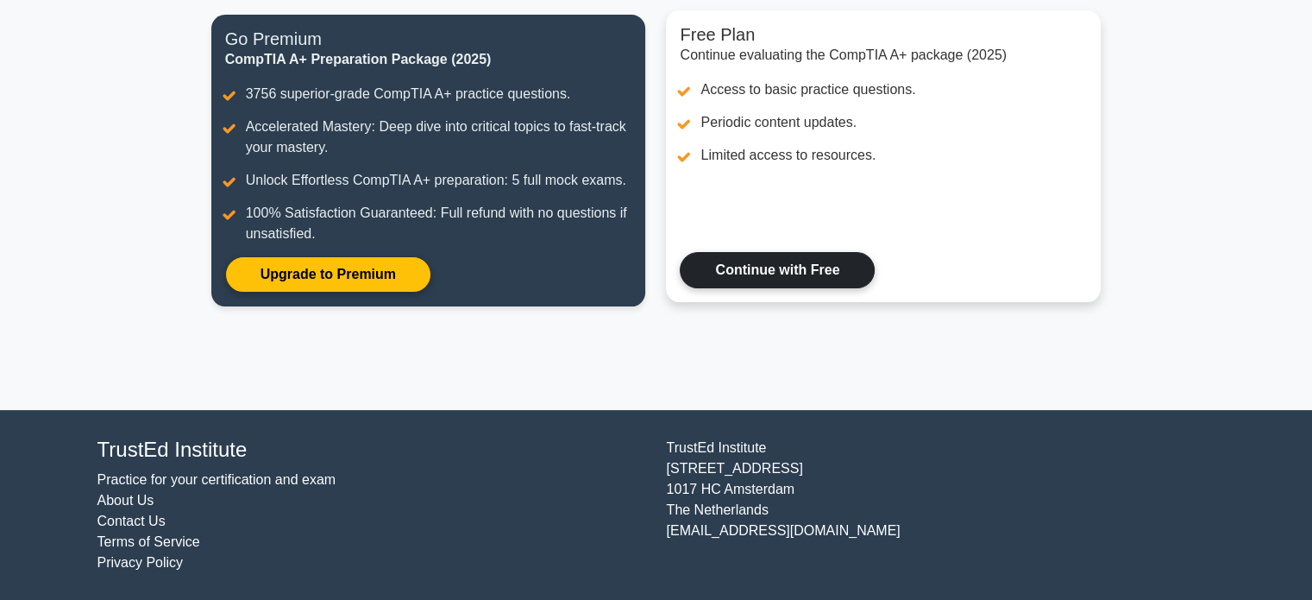
click at [736, 275] on link "Continue with Free" at bounding box center [777, 270] width 195 height 36
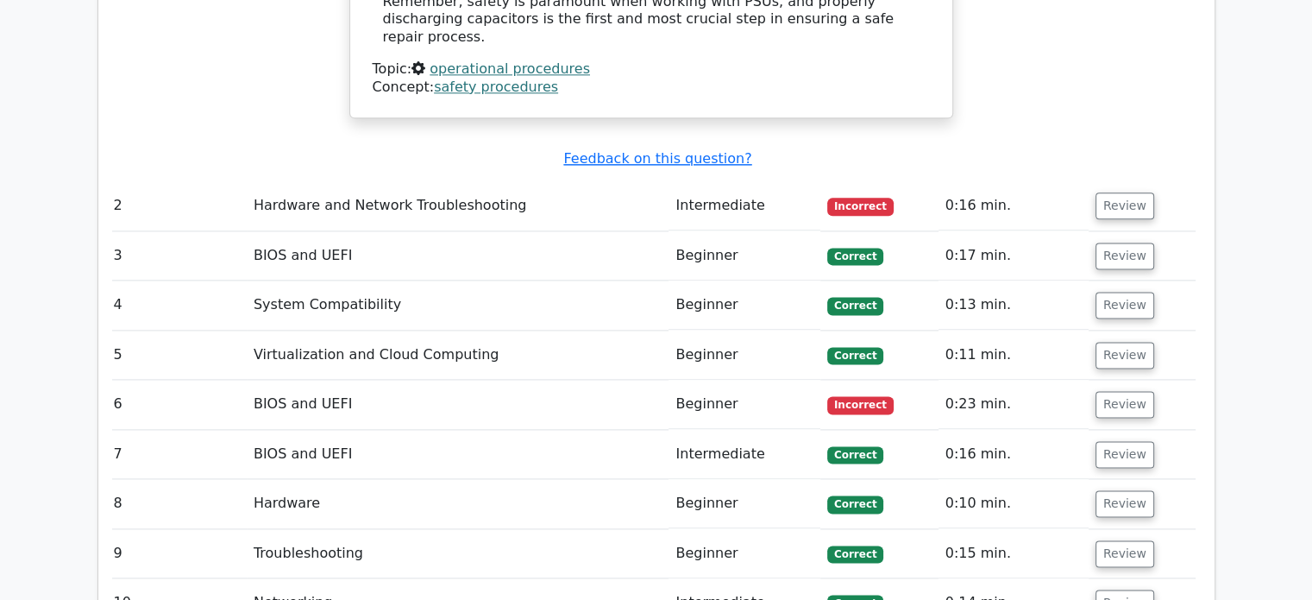
scroll to position [2233, 0]
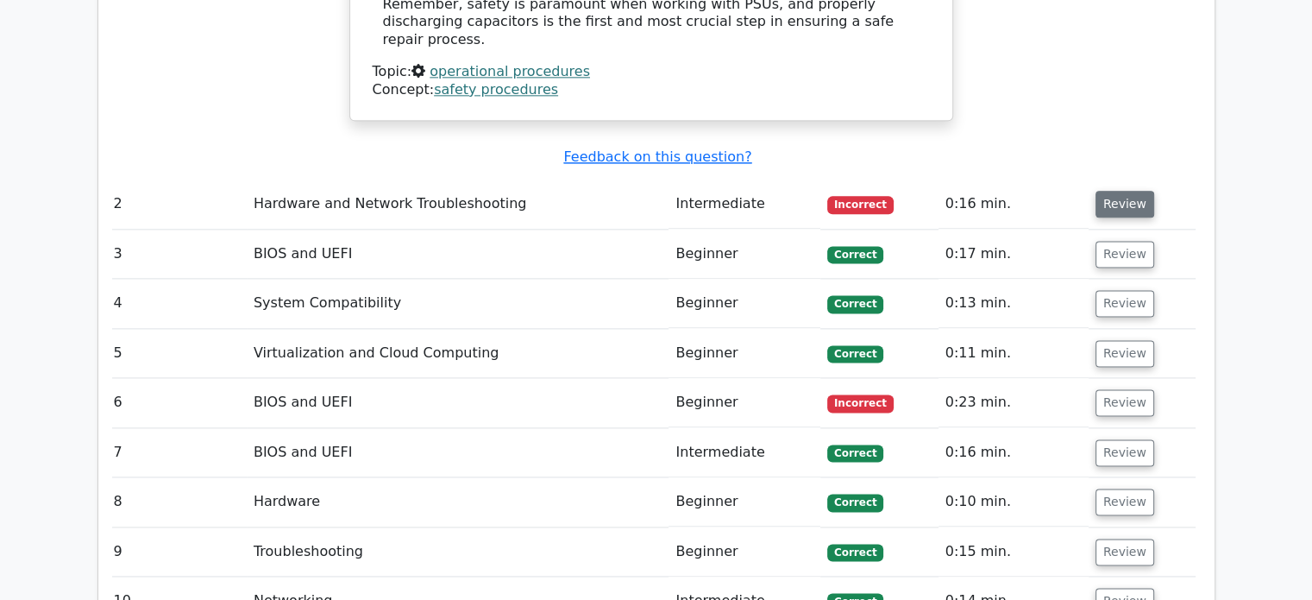
click at [1116, 191] on button "Review" at bounding box center [1125, 204] width 59 height 27
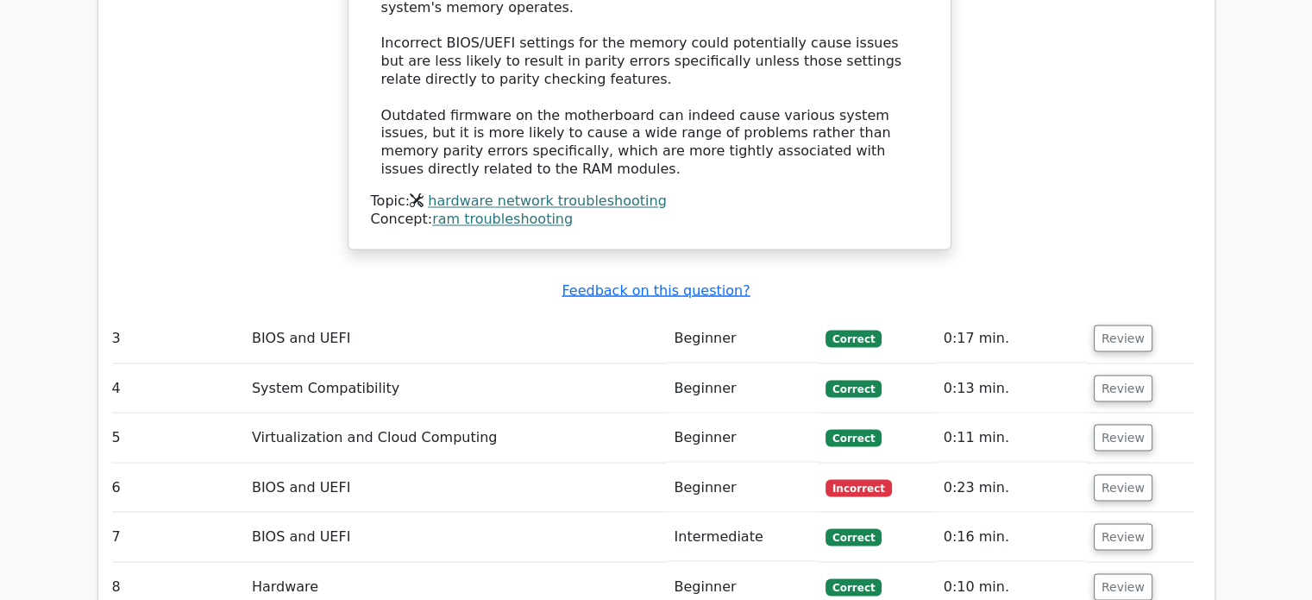
scroll to position [3033, 0]
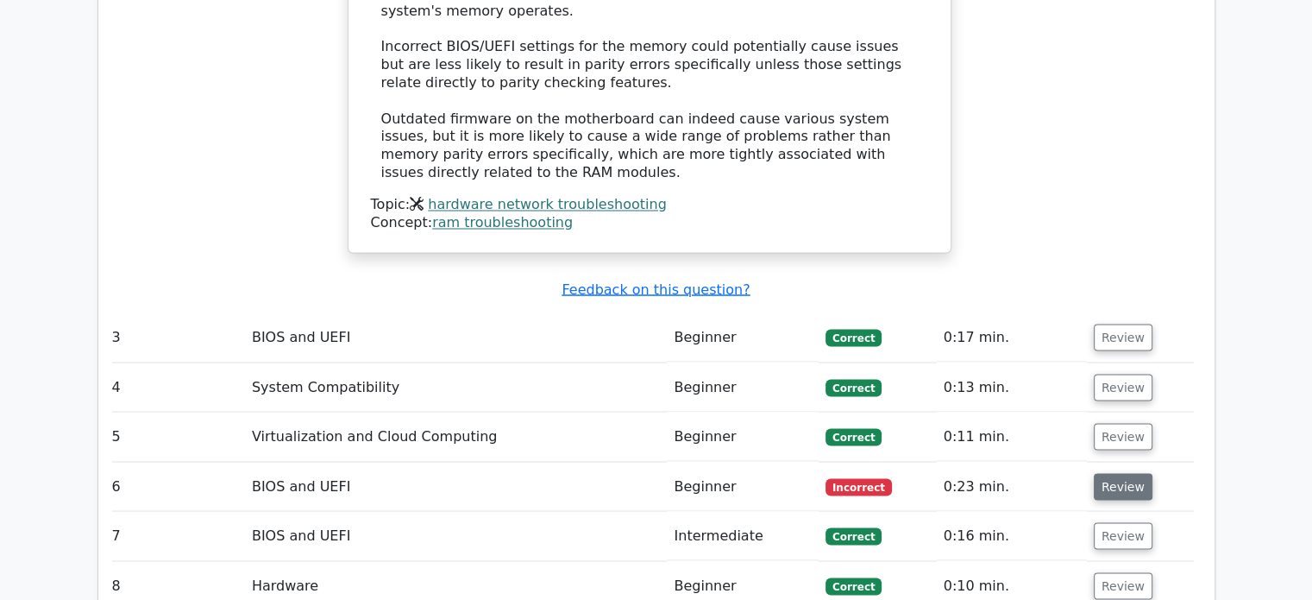
click at [1106, 473] on button "Review" at bounding box center [1123, 486] width 59 height 27
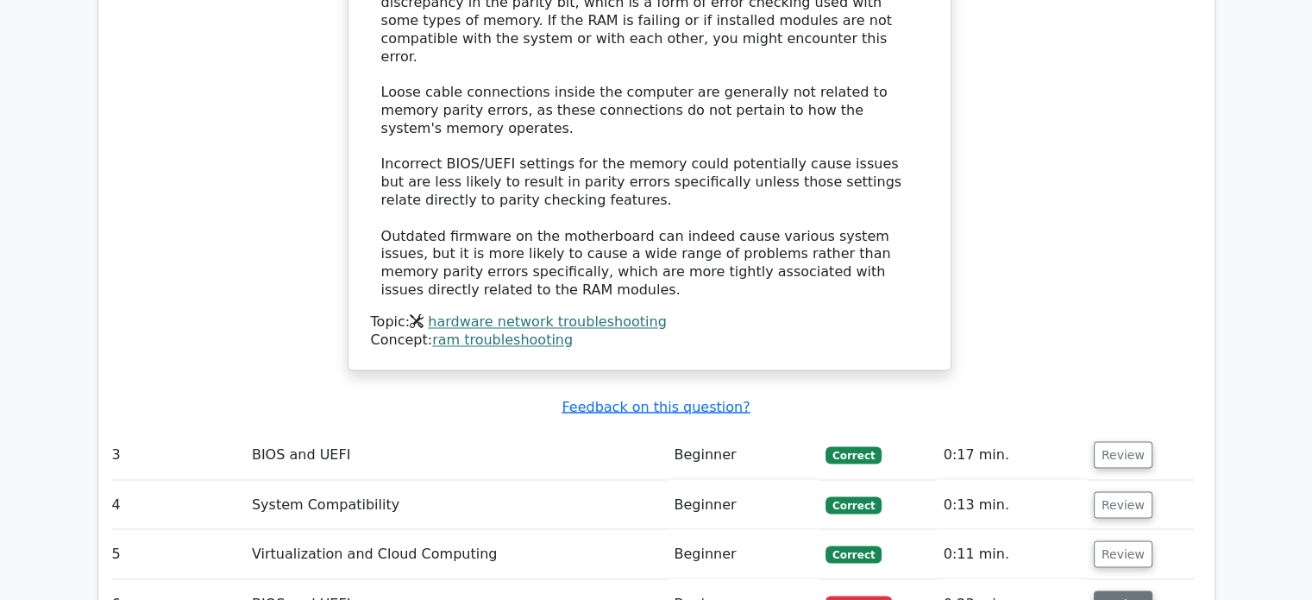
scroll to position [2805, 0]
